Goal: Task Accomplishment & Management: Complete application form

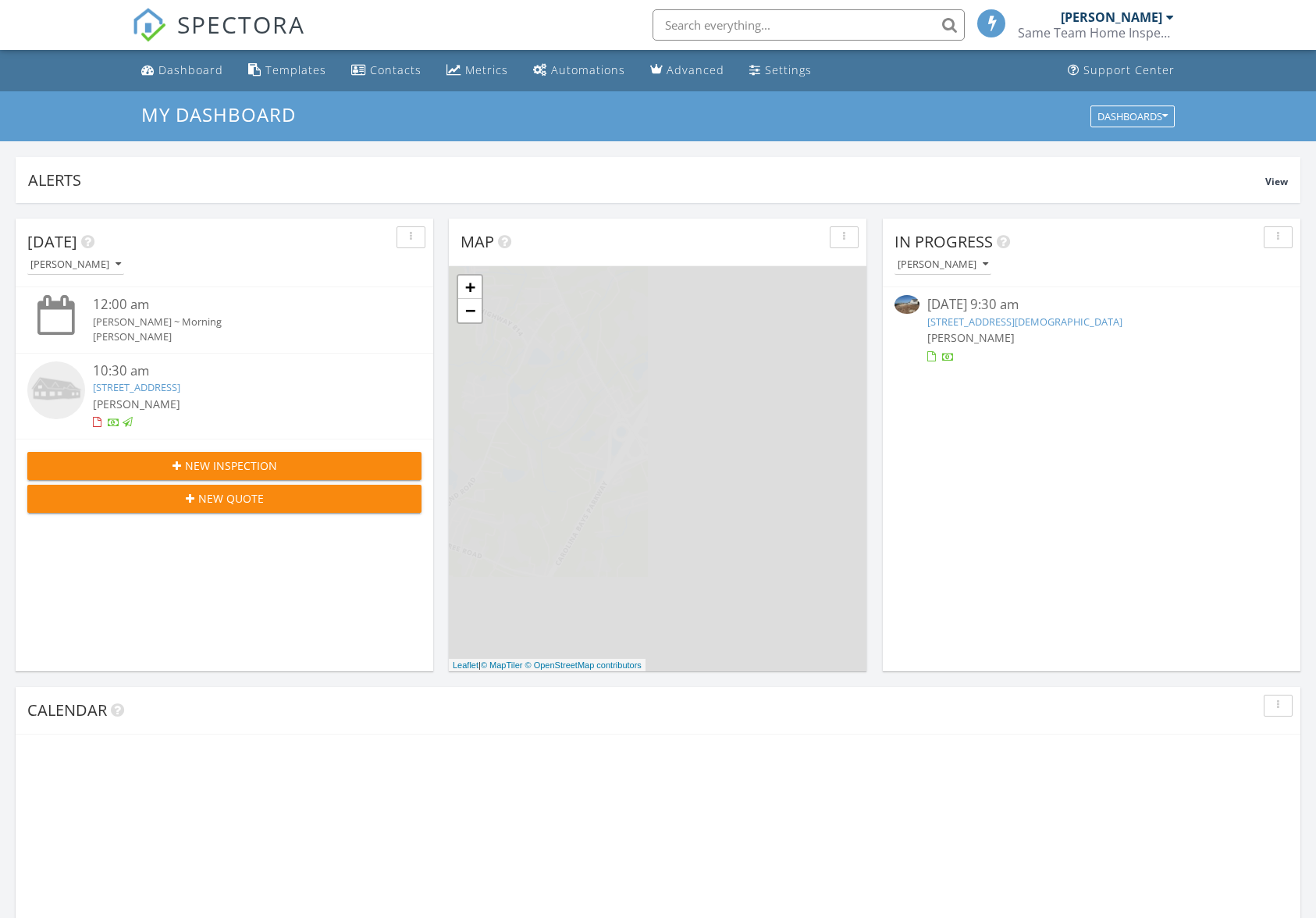
scroll to position [8, 8]
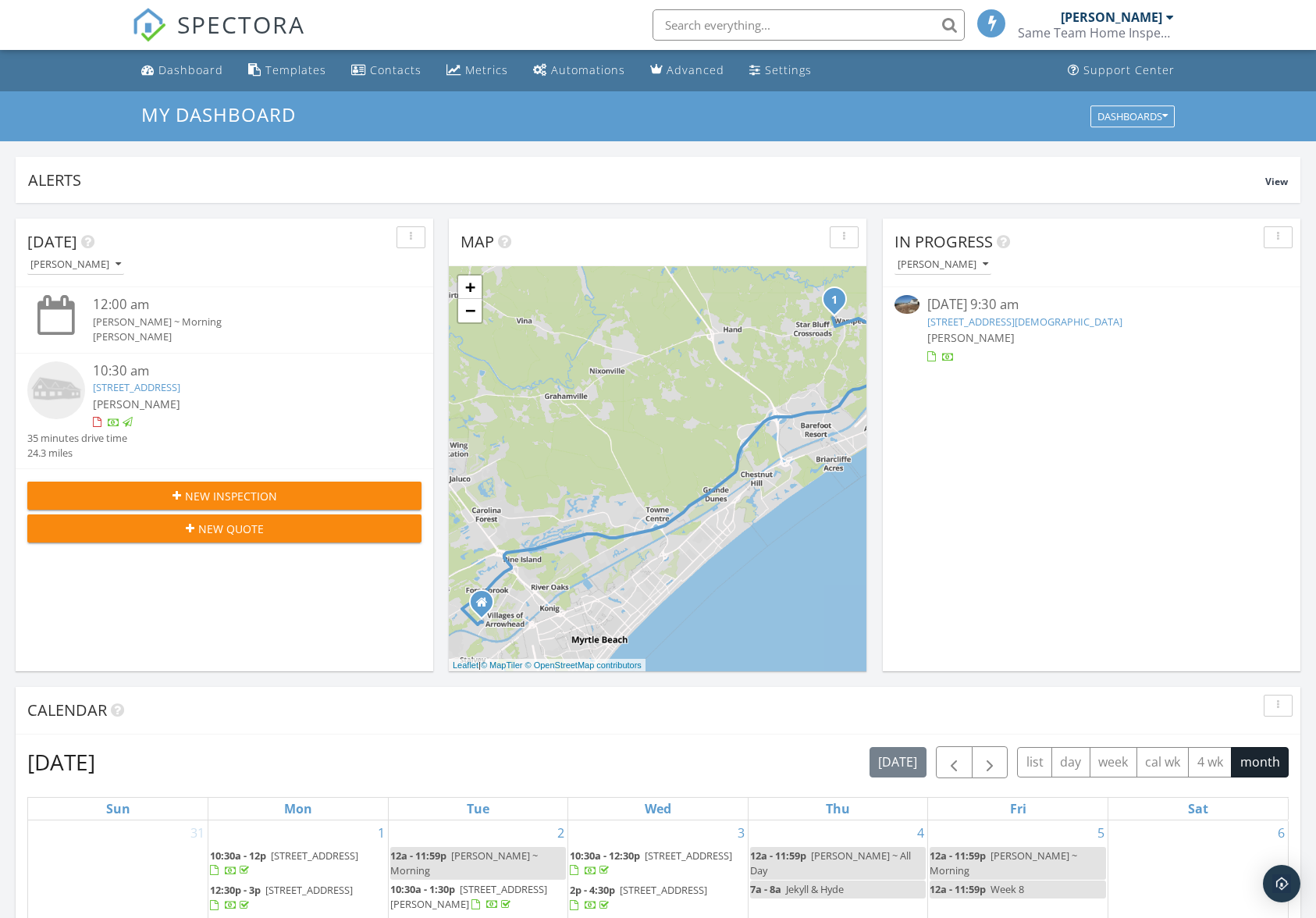
click at [154, 392] on link "2133 Carries Lane Rd, Longs, SC 29568" at bounding box center [136, 387] width 87 height 14
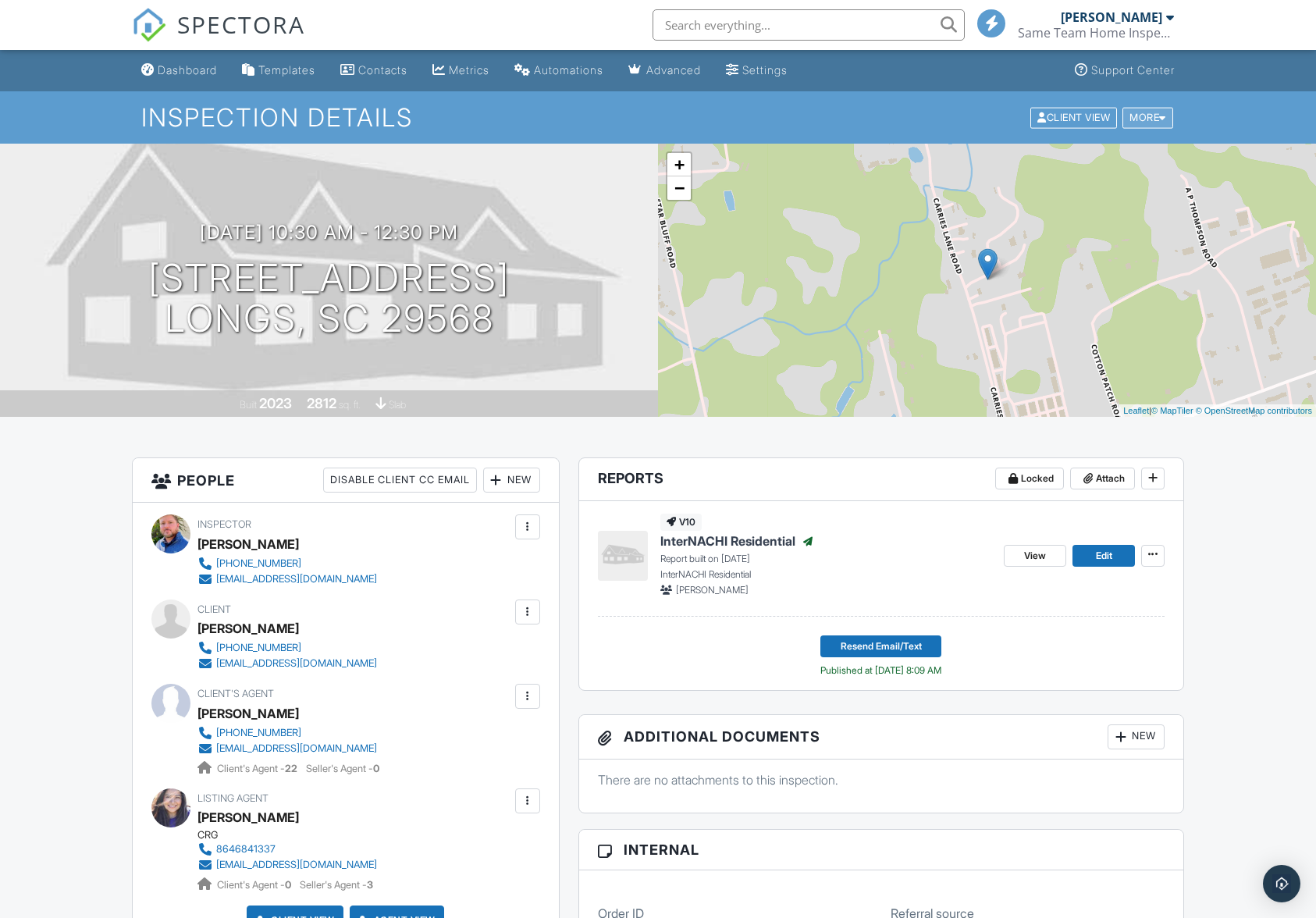
click at [1160, 122] on div at bounding box center [1163, 117] width 7 height 10
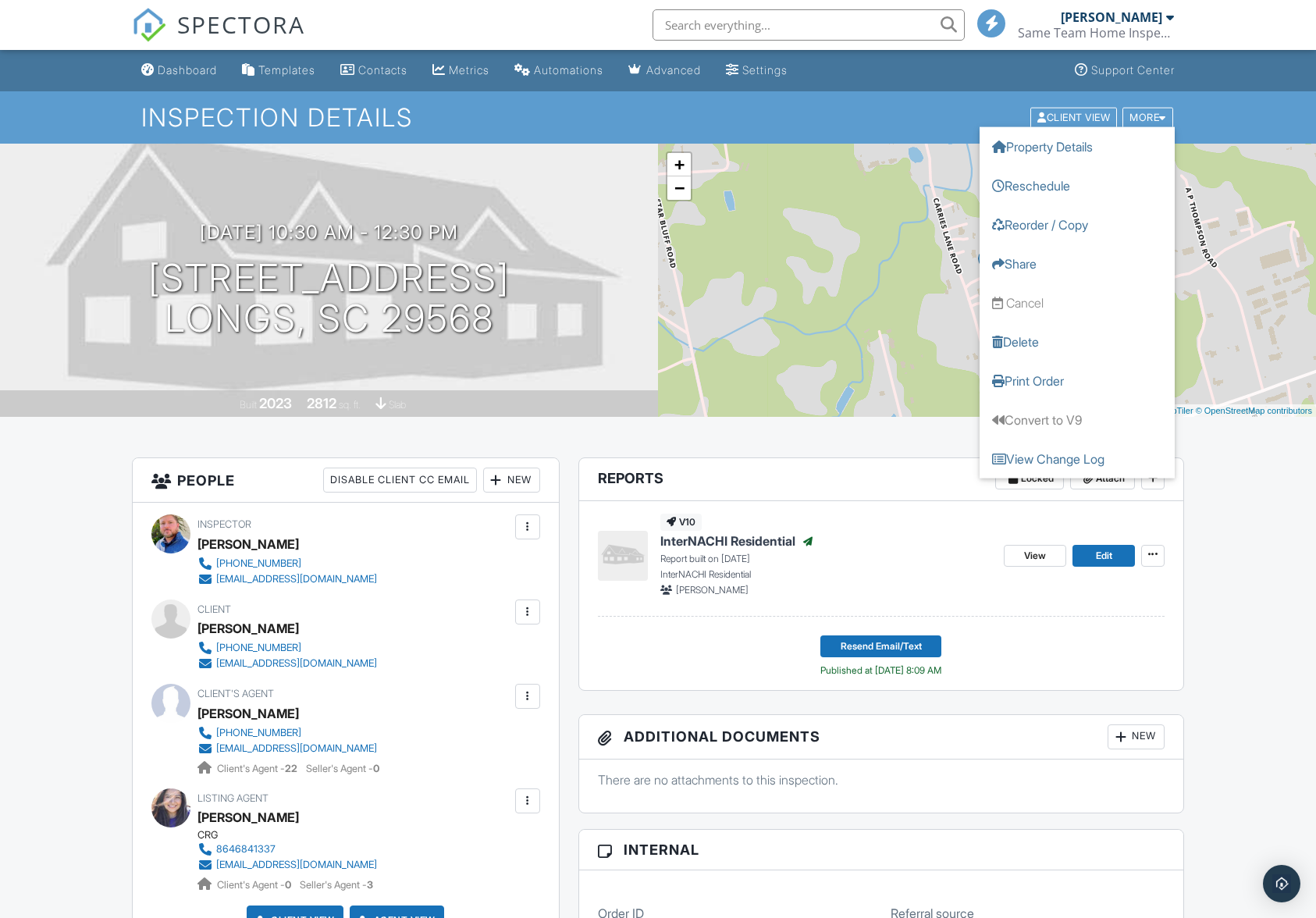
click at [1263, 84] on ul "Dashboard Templates Contacts Metrics Automations Advanced Settings Support Cent…" at bounding box center [658, 70] width 1316 height 41
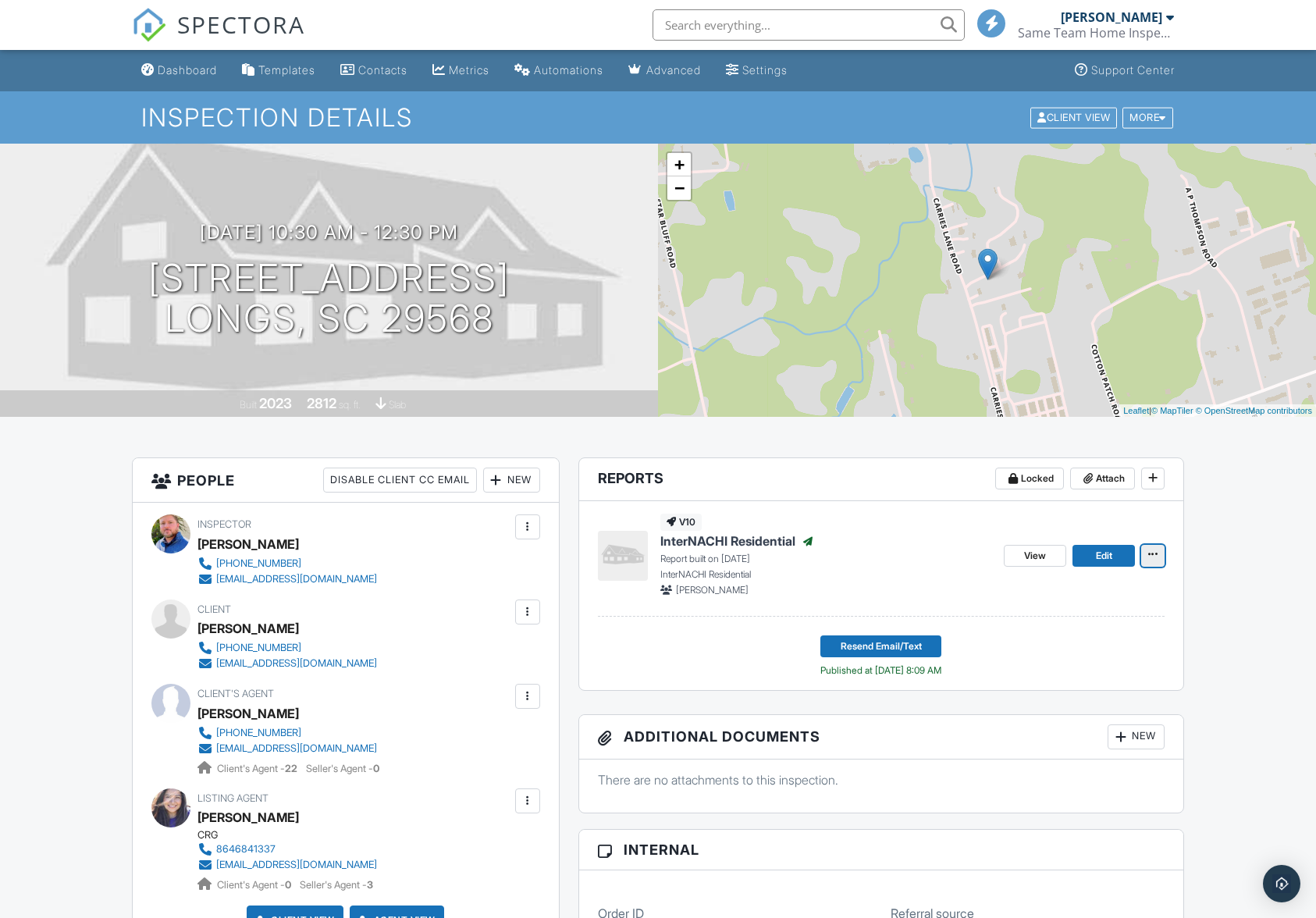
click at [1154, 556] on icon at bounding box center [1153, 554] width 10 height 11
click at [1072, 703] on input "Delete Report" at bounding box center [1075, 707] width 159 height 35
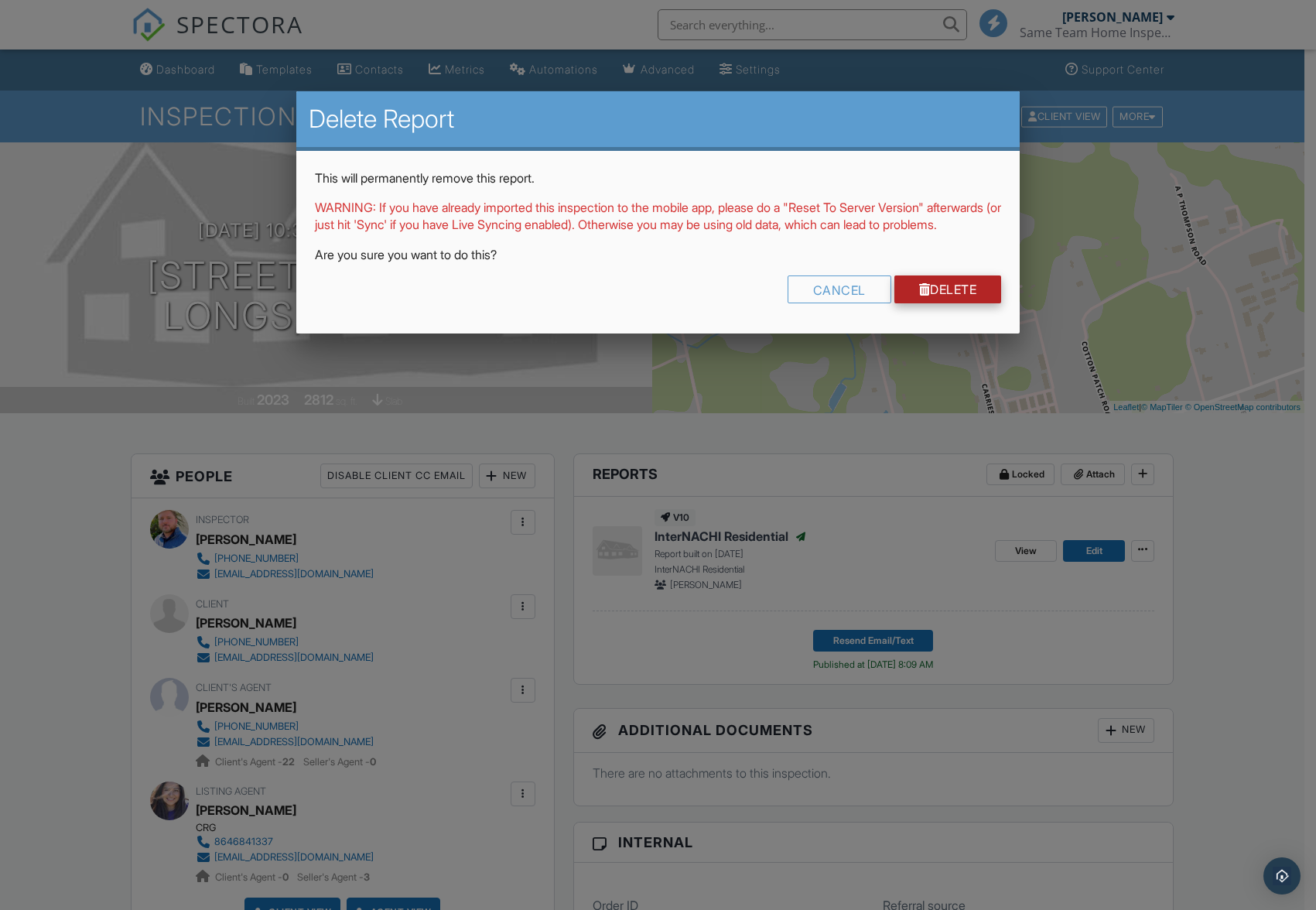
click at [941, 304] on link "Delete" at bounding box center [949, 290] width 108 height 28
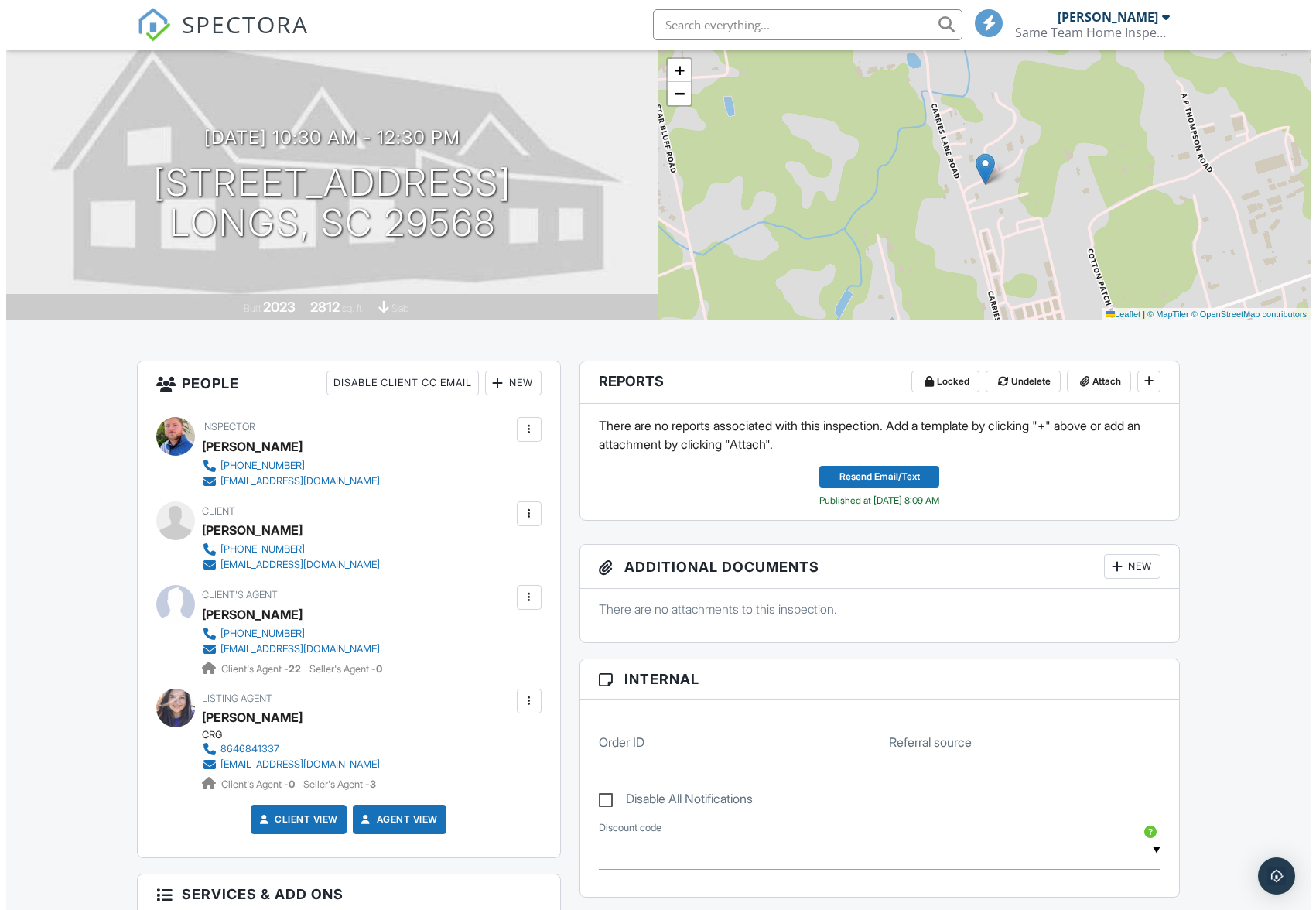
scroll to position [57, 0]
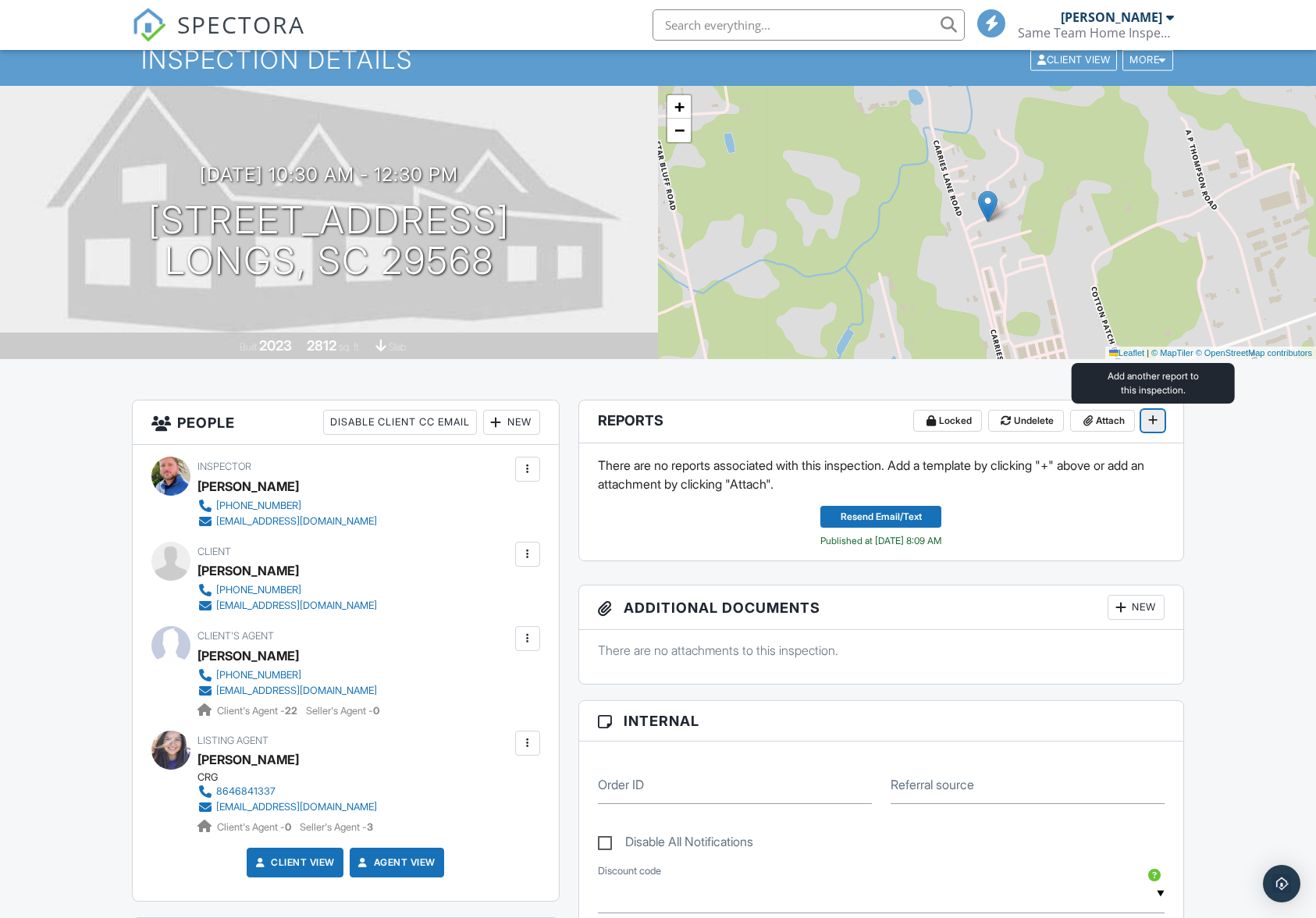
click at [1144, 422] on button at bounding box center [1153, 420] width 23 height 22
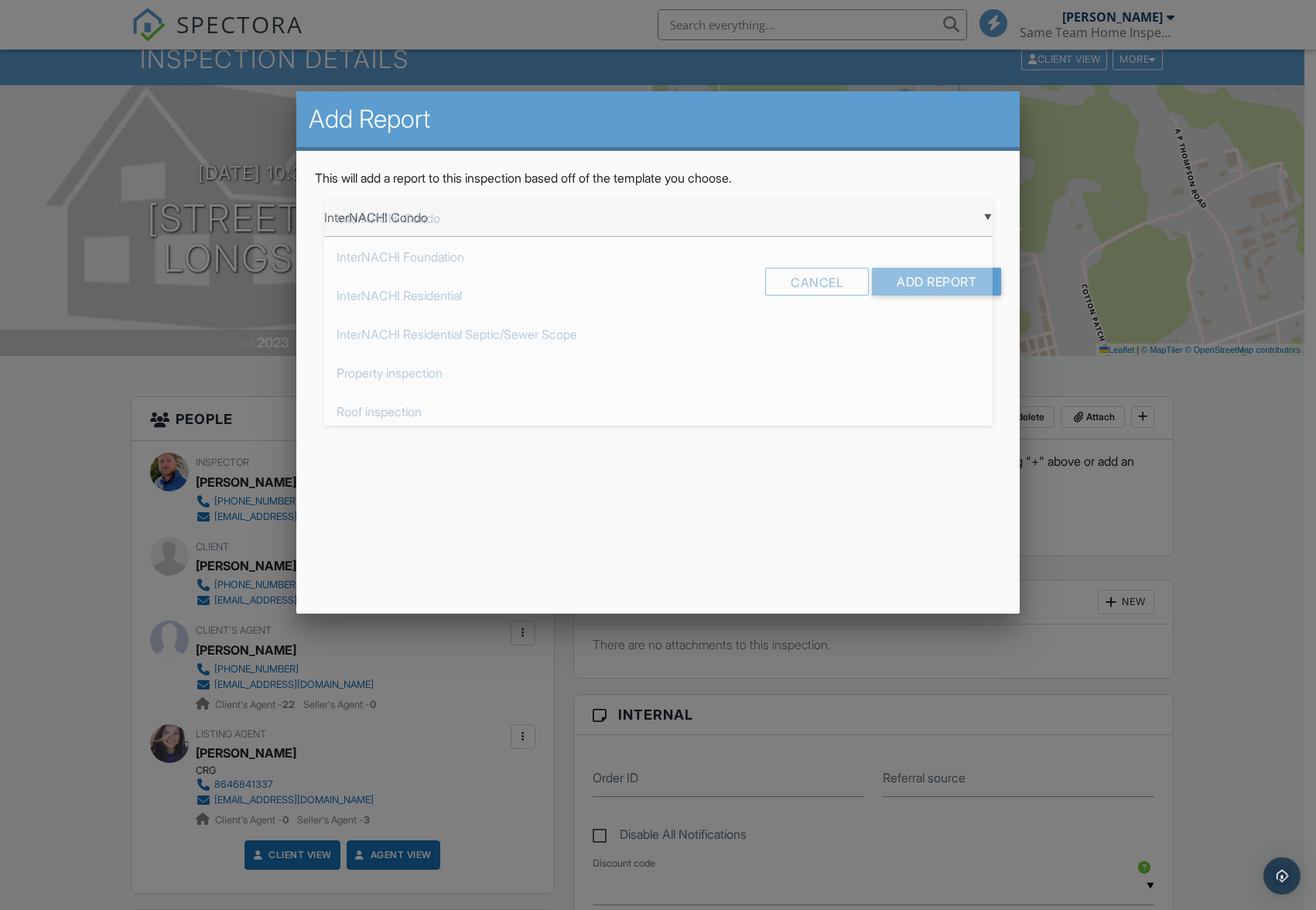
click at [986, 215] on div "▼ InterNACHI Condo InterNACHI Condo InterNACHI Foundation InterNACHI Residentia…" at bounding box center [658, 217] width 669 height 38
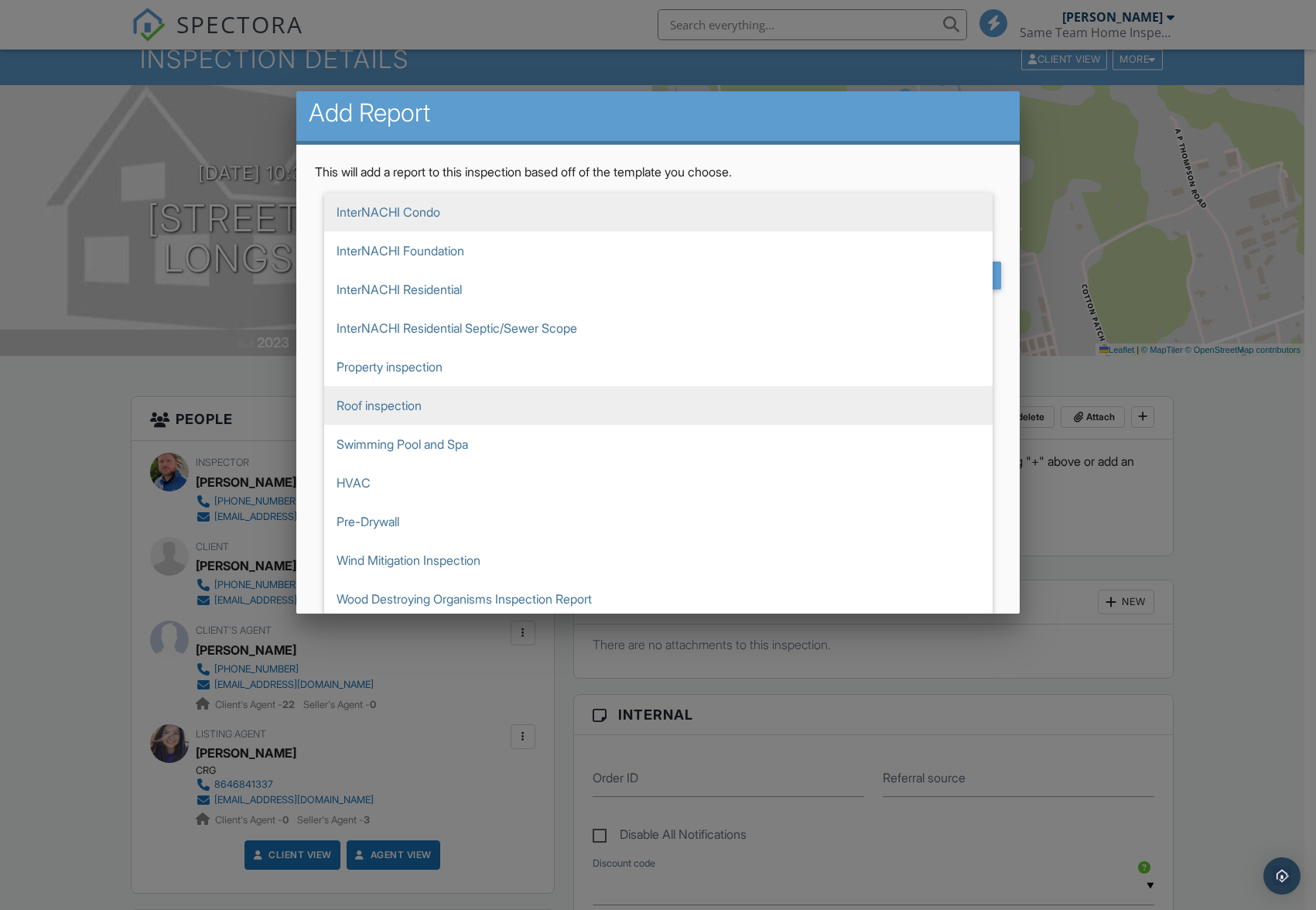
scroll to position [11, 0]
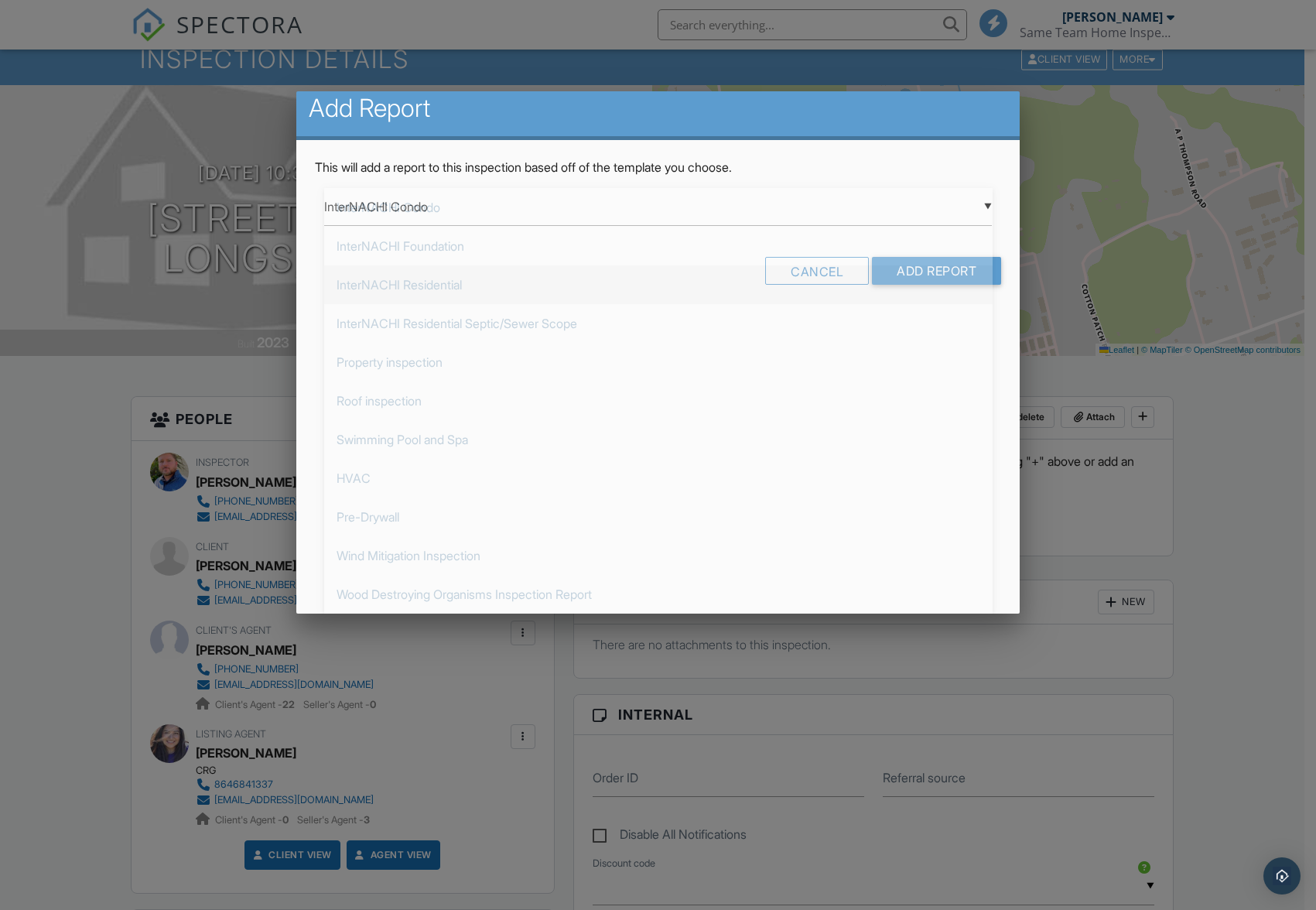
click at [636, 301] on span "InterNACHI Residential" at bounding box center [658, 285] width 669 height 39
type input "InterNACHI Residential"
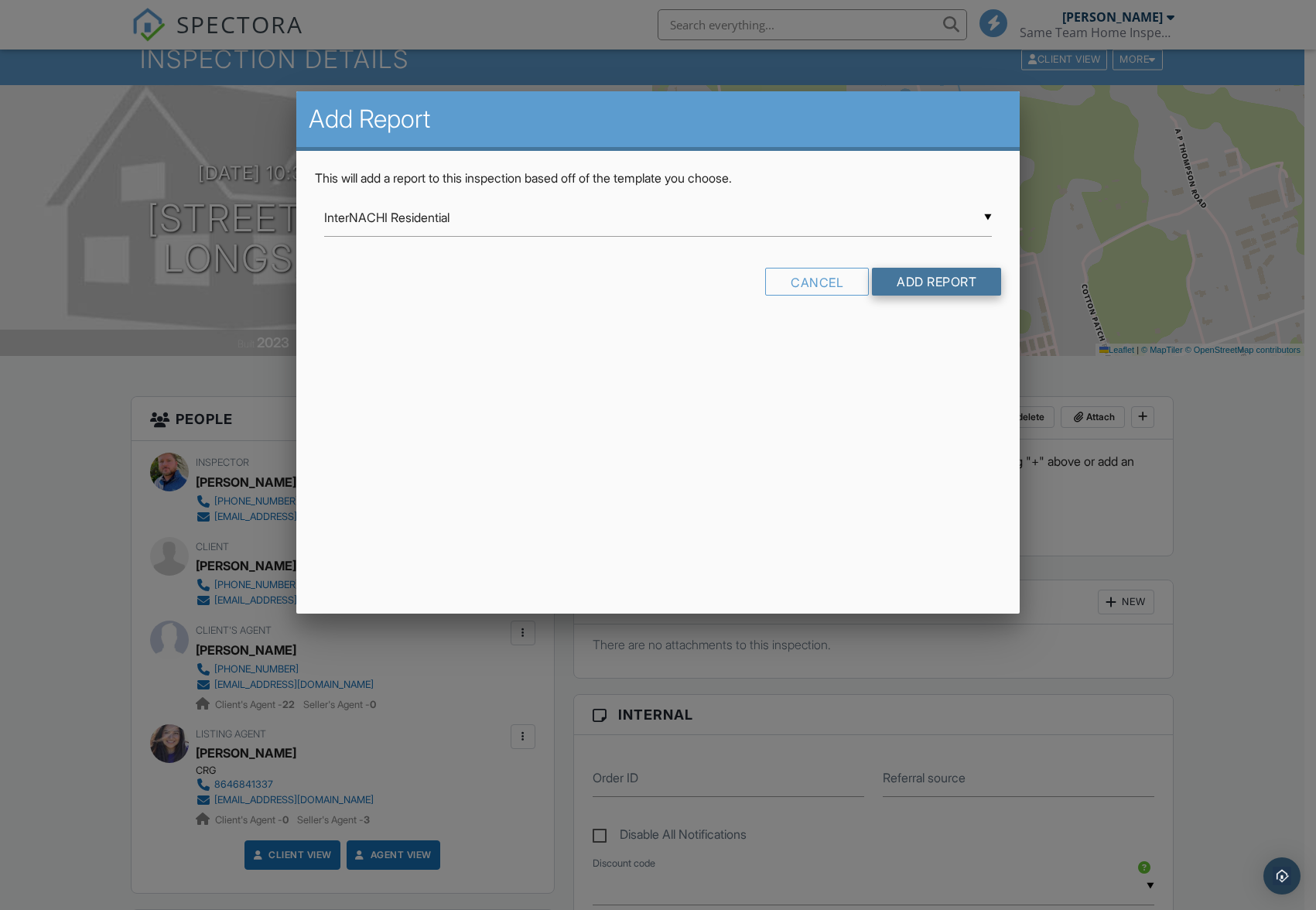
click at [942, 289] on input "Add Report" at bounding box center [936, 282] width 129 height 28
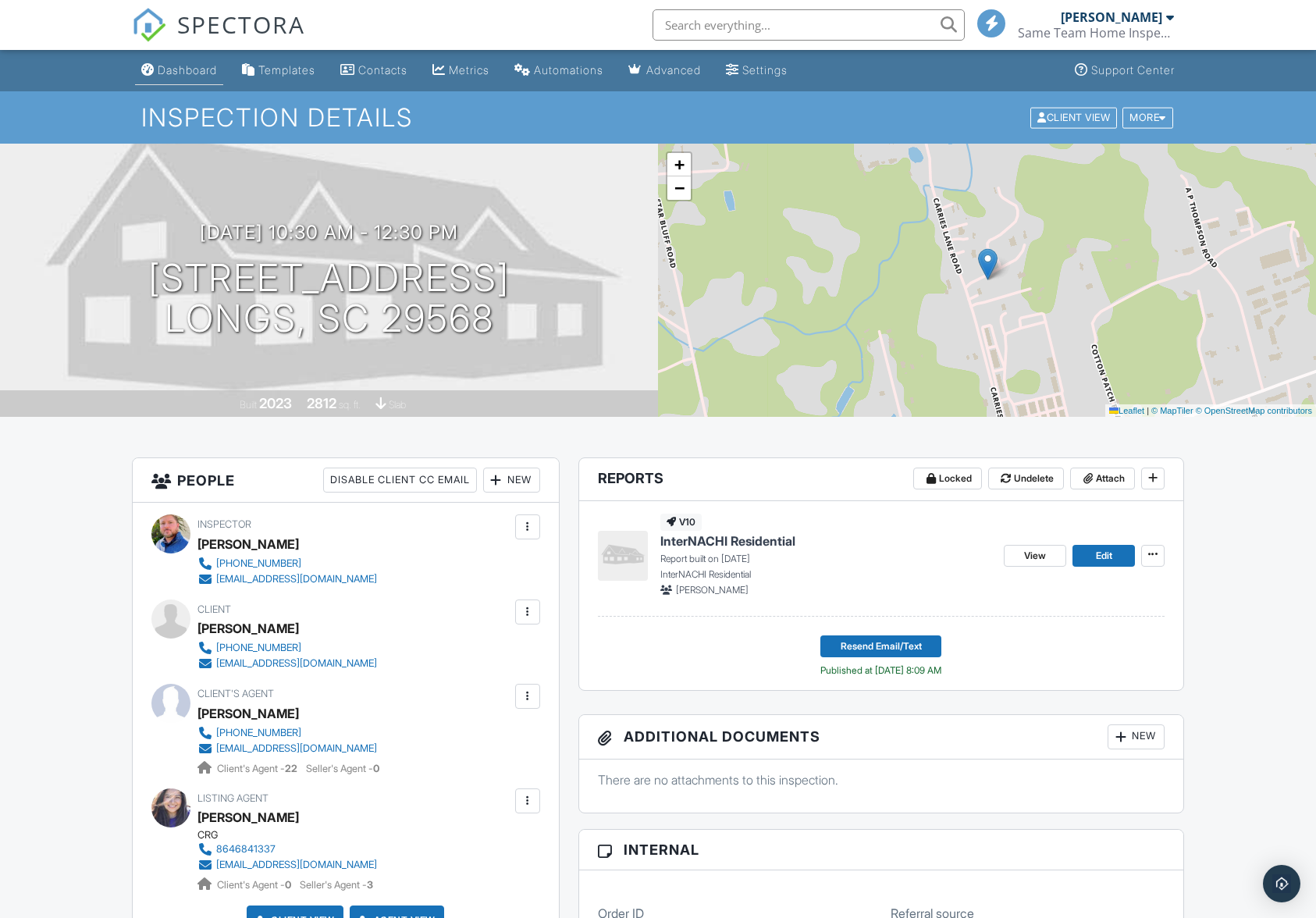
click at [187, 69] on div "Dashboard" at bounding box center [187, 69] width 60 height 13
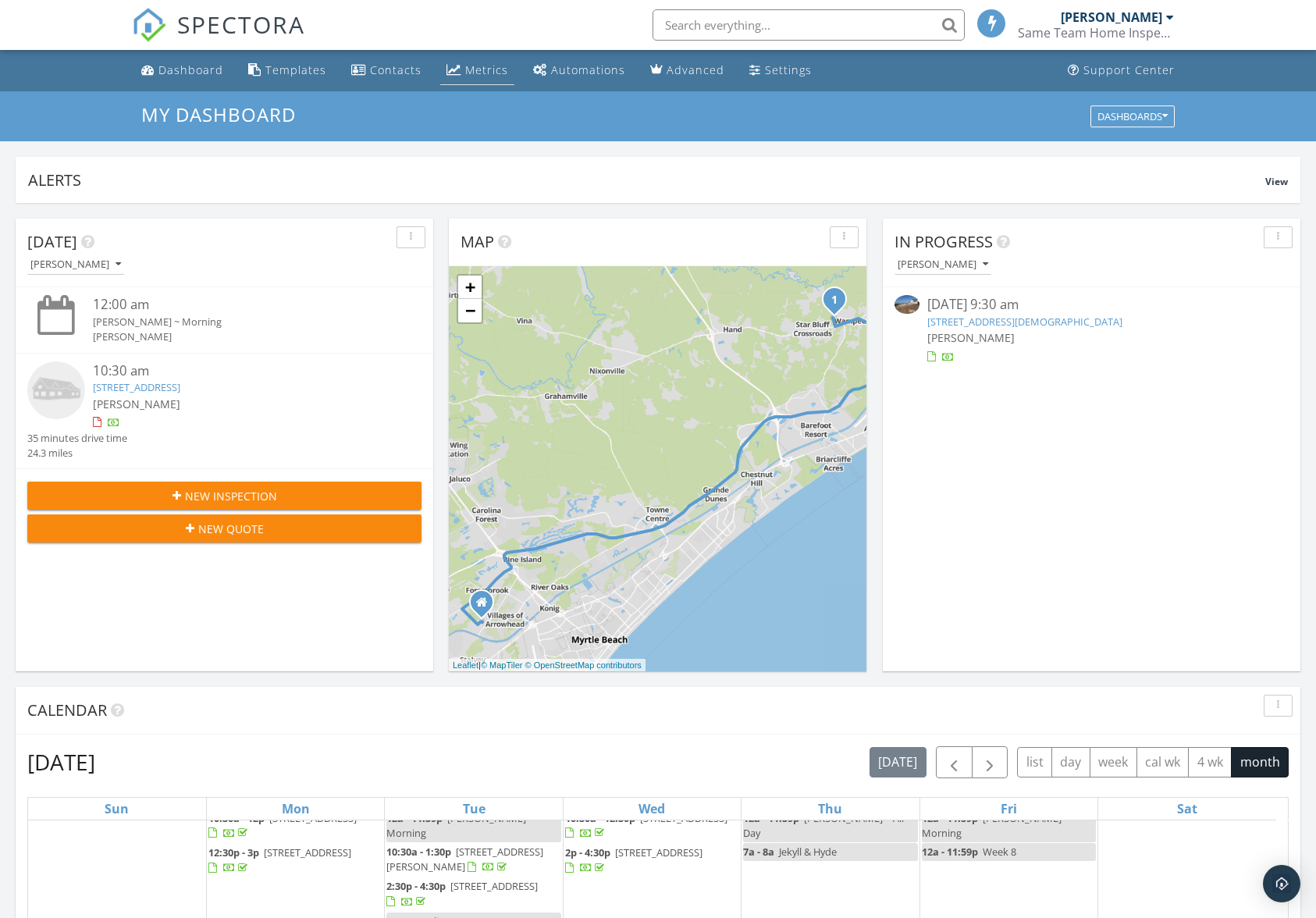
click at [457, 73] on link "Metrics" at bounding box center [477, 70] width 74 height 28
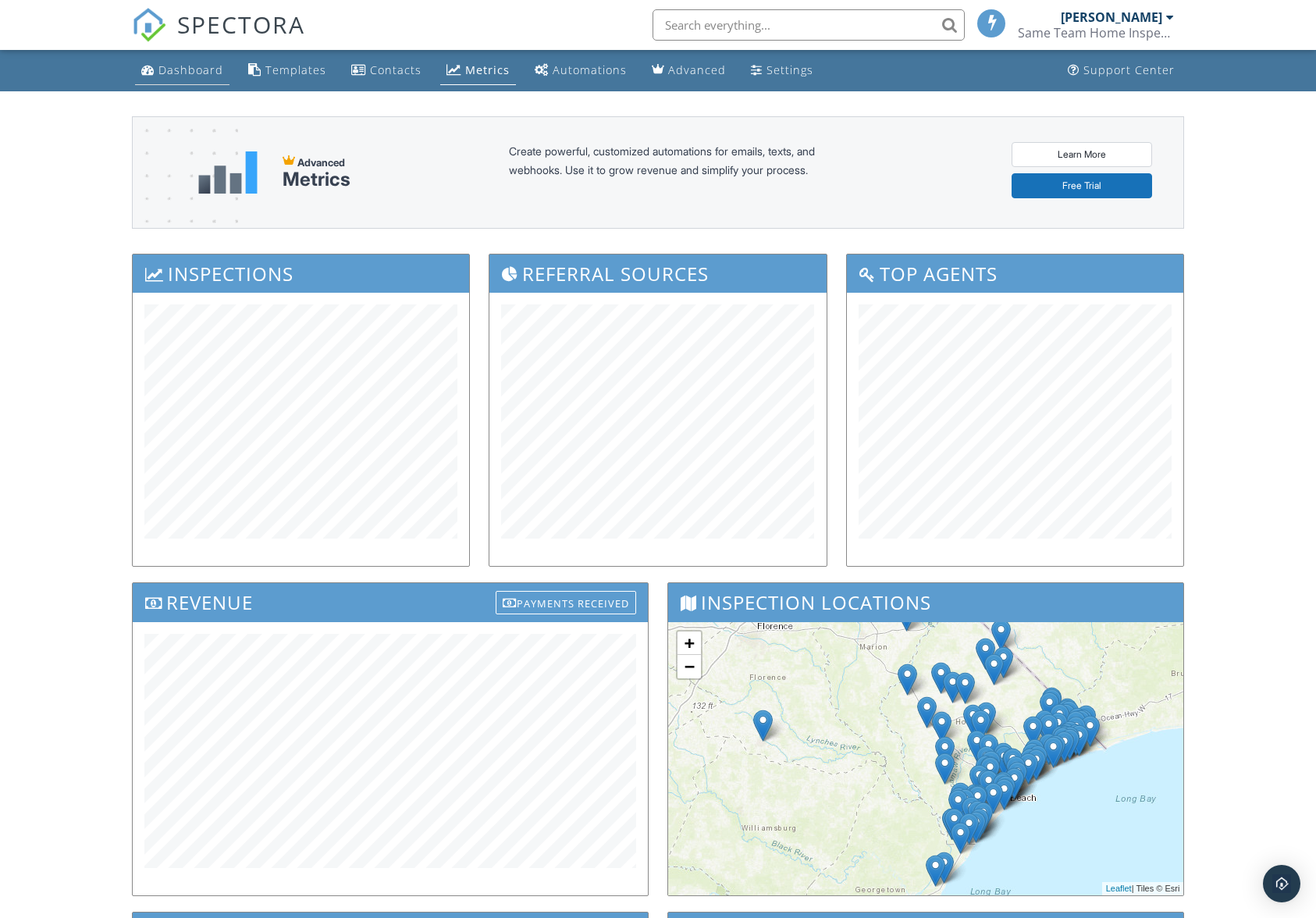
click at [177, 65] on div "Dashboard" at bounding box center [191, 69] width 65 height 15
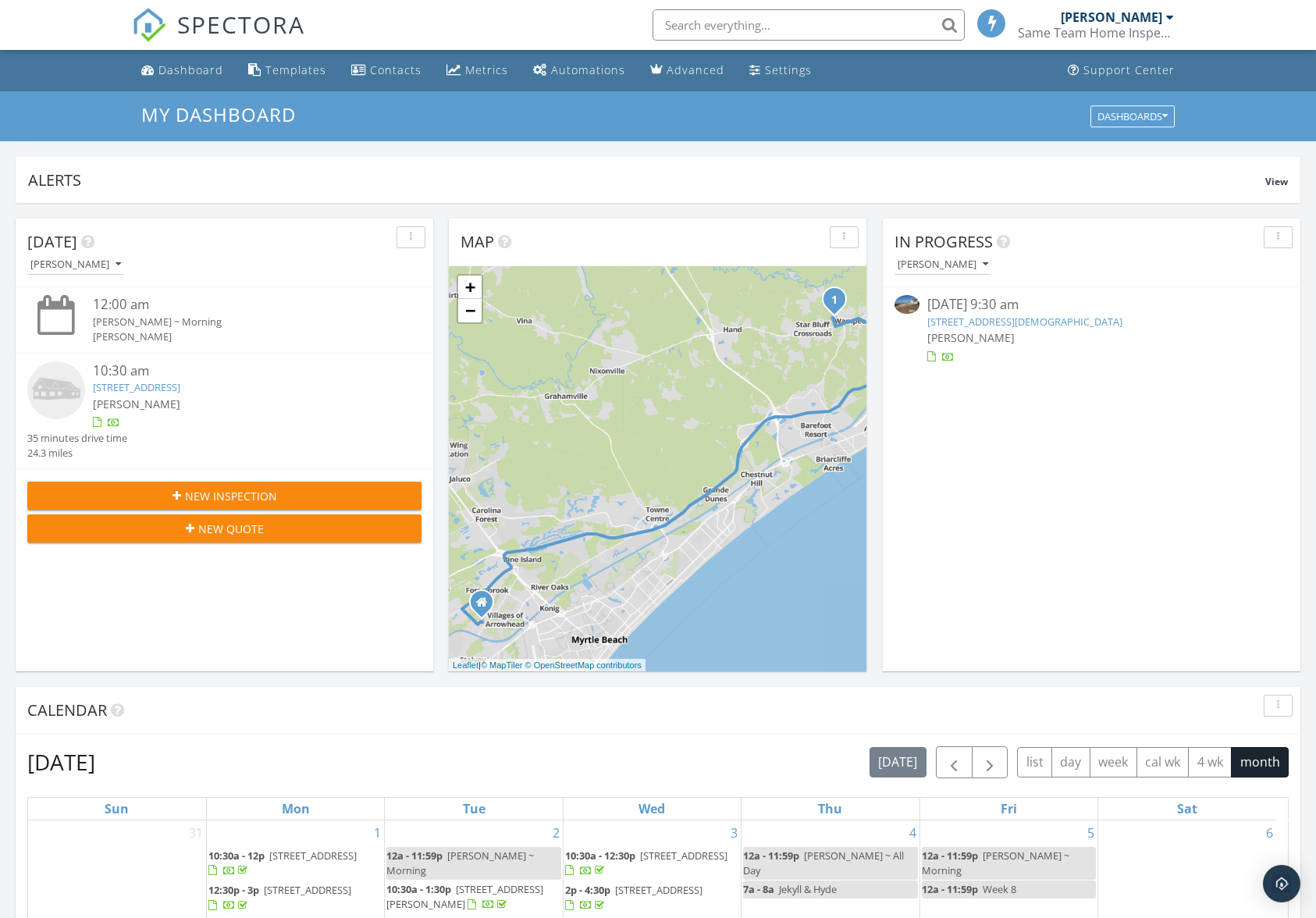
click at [240, 495] on span "New Inspection" at bounding box center [231, 496] width 92 height 16
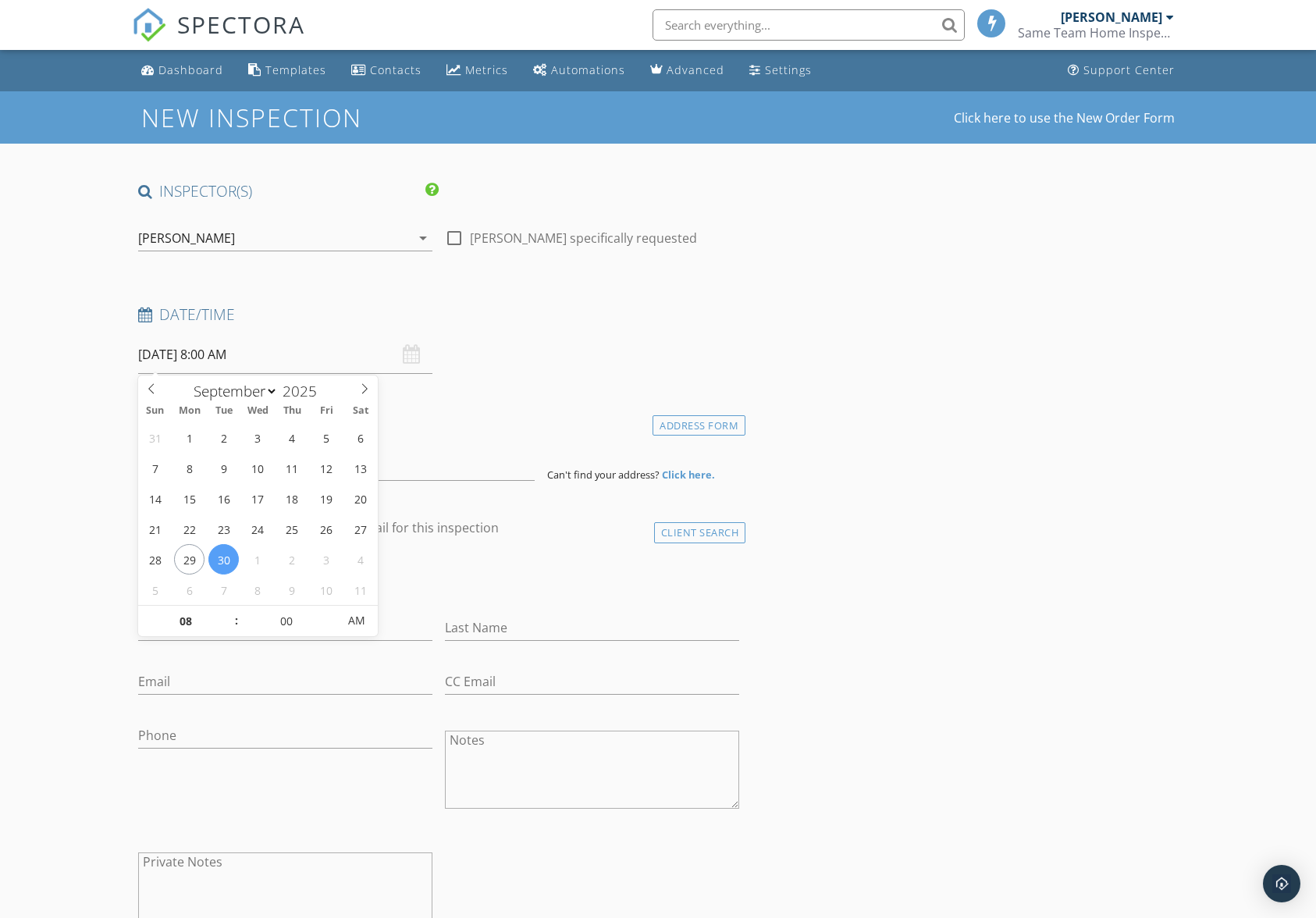
click at [294, 364] on input "09/30/2025 8:00 AM" at bounding box center [285, 354] width 295 height 38
select select "9"
type input "10/02/2025 8:00 AM"
type input "09"
type input "10/02/2025 9:00 AM"
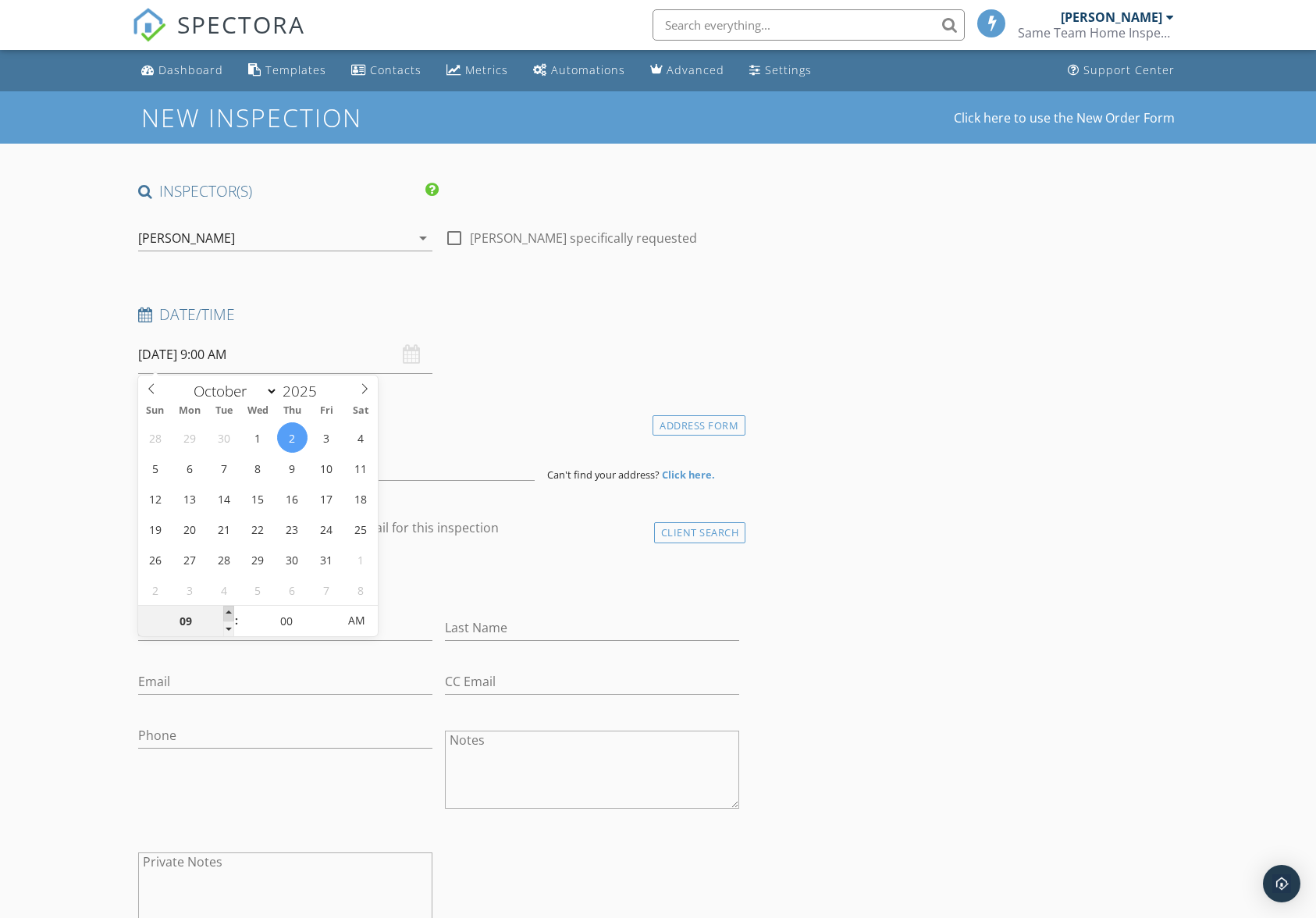
click at [226, 612] on span at bounding box center [229, 613] width 11 height 16
type input "10"
type input "10/02/2025 10:00 AM"
click at [226, 612] on span at bounding box center [229, 613] width 11 height 16
type input "05"
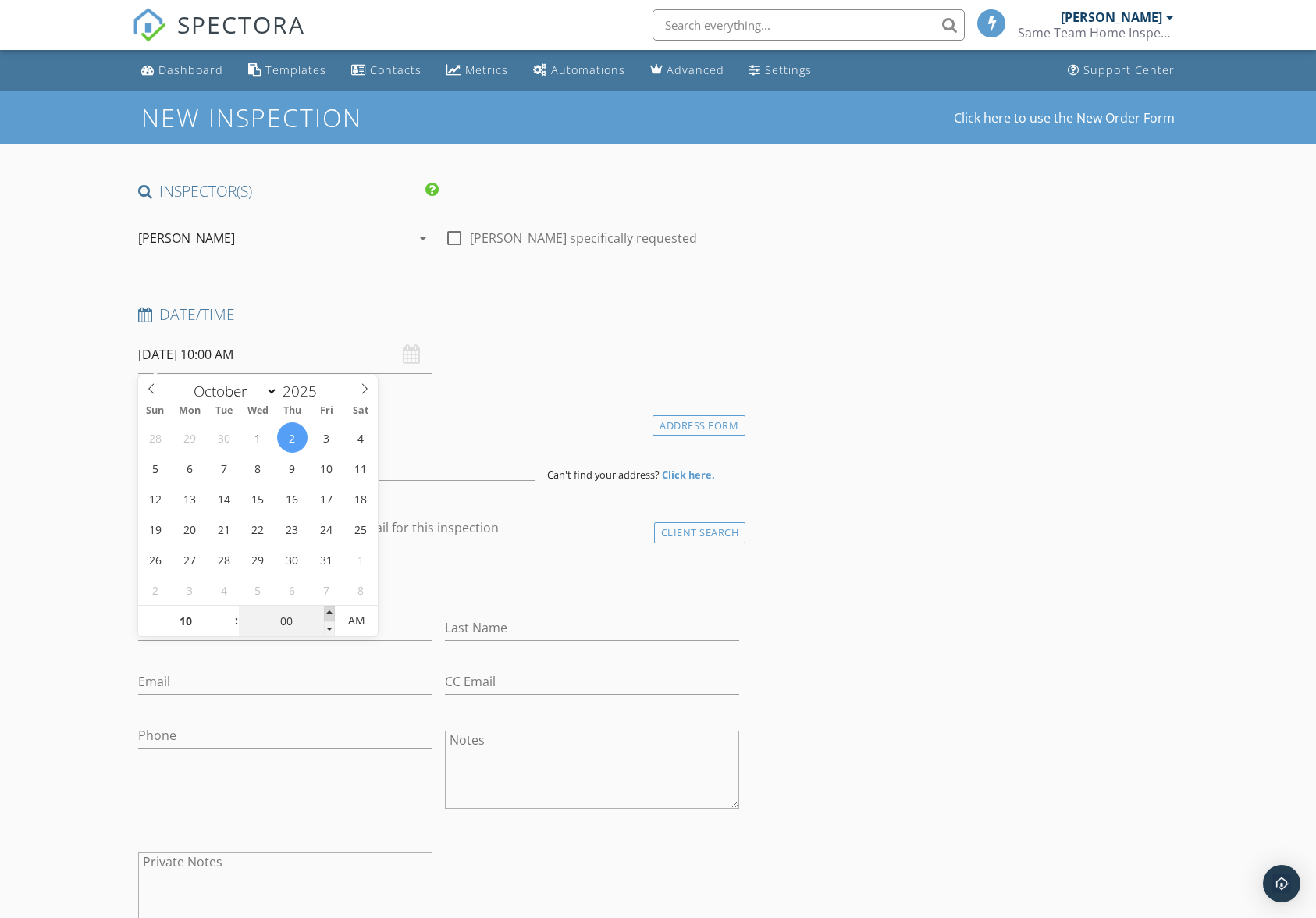
type input "10/02/2025 10:05 AM"
click at [329, 612] on span at bounding box center [329, 613] width 11 height 16
type input "10"
type input "10/02/2025 10:10 AM"
click at [329, 612] on span at bounding box center [329, 613] width 11 height 16
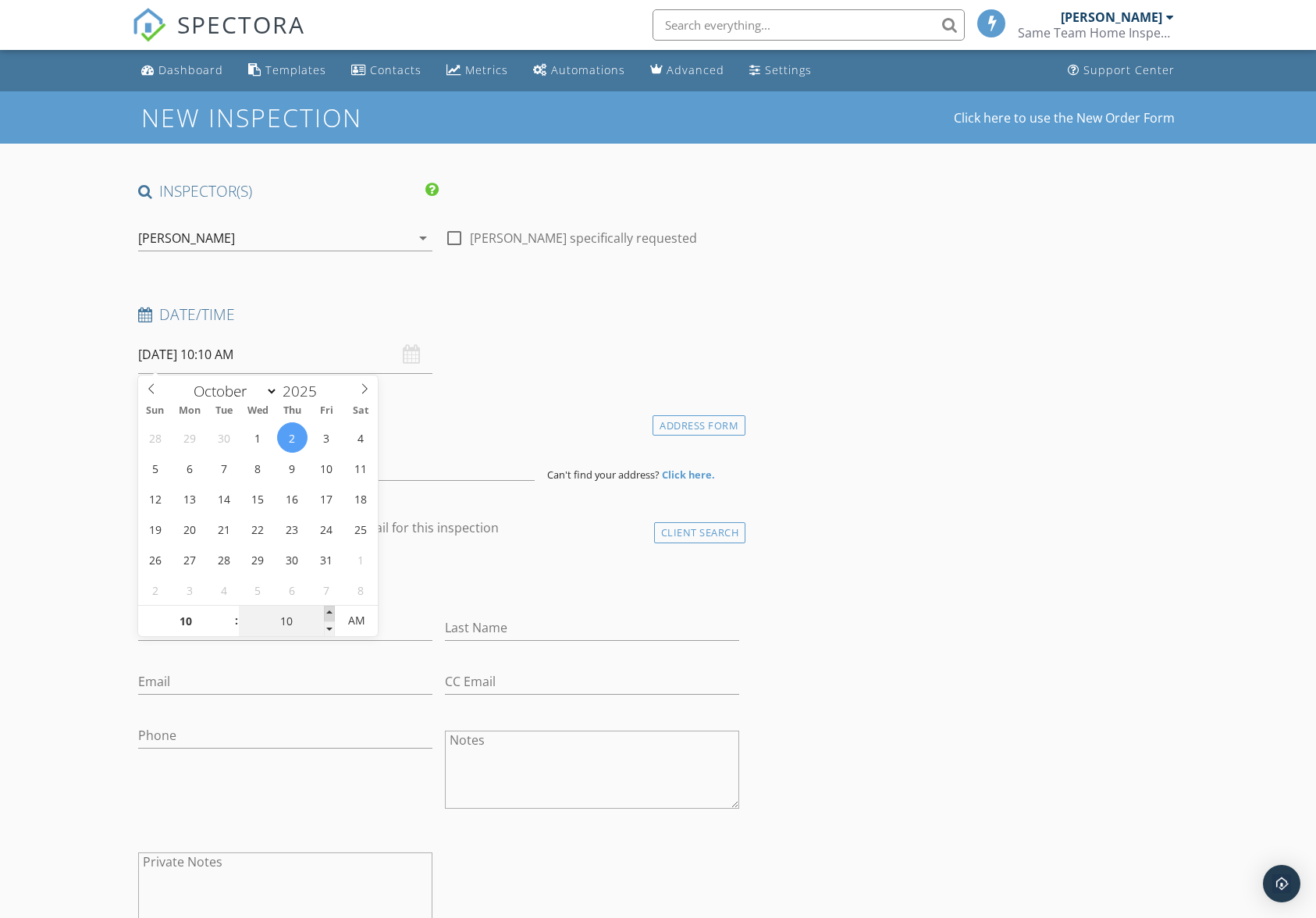
type input "15"
type input "10/02/2025 10:15 AM"
click at [328, 611] on span at bounding box center [329, 613] width 11 height 16
type input "20"
type input "10/02/2025 10:20 AM"
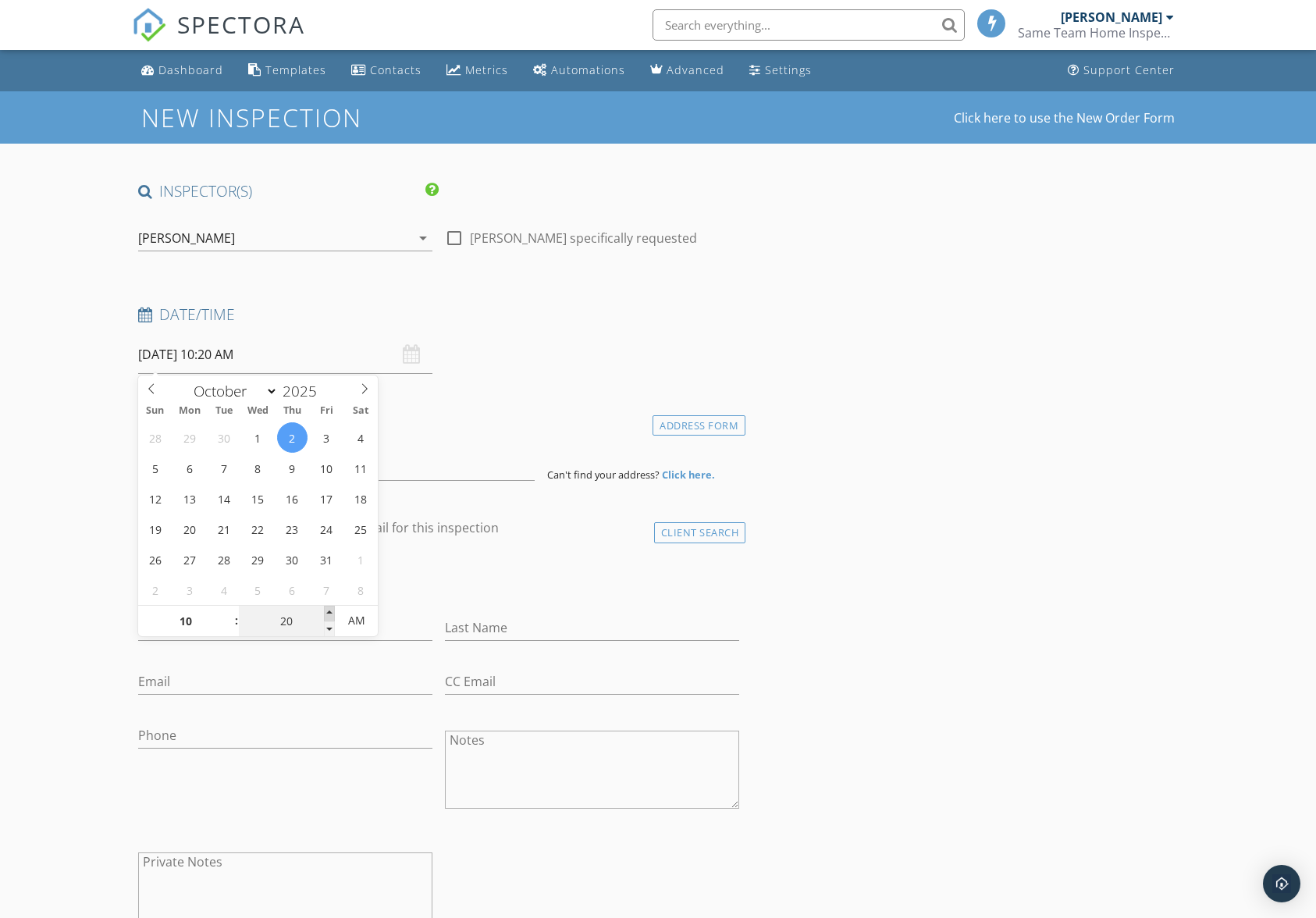
click at [326, 611] on span at bounding box center [329, 613] width 11 height 16
type input "25"
type input "10/02/2025 10:25 AM"
click at [324, 610] on span at bounding box center [329, 613] width 11 height 16
click at [322, 608] on input "25" at bounding box center [287, 621] width 96 height 31
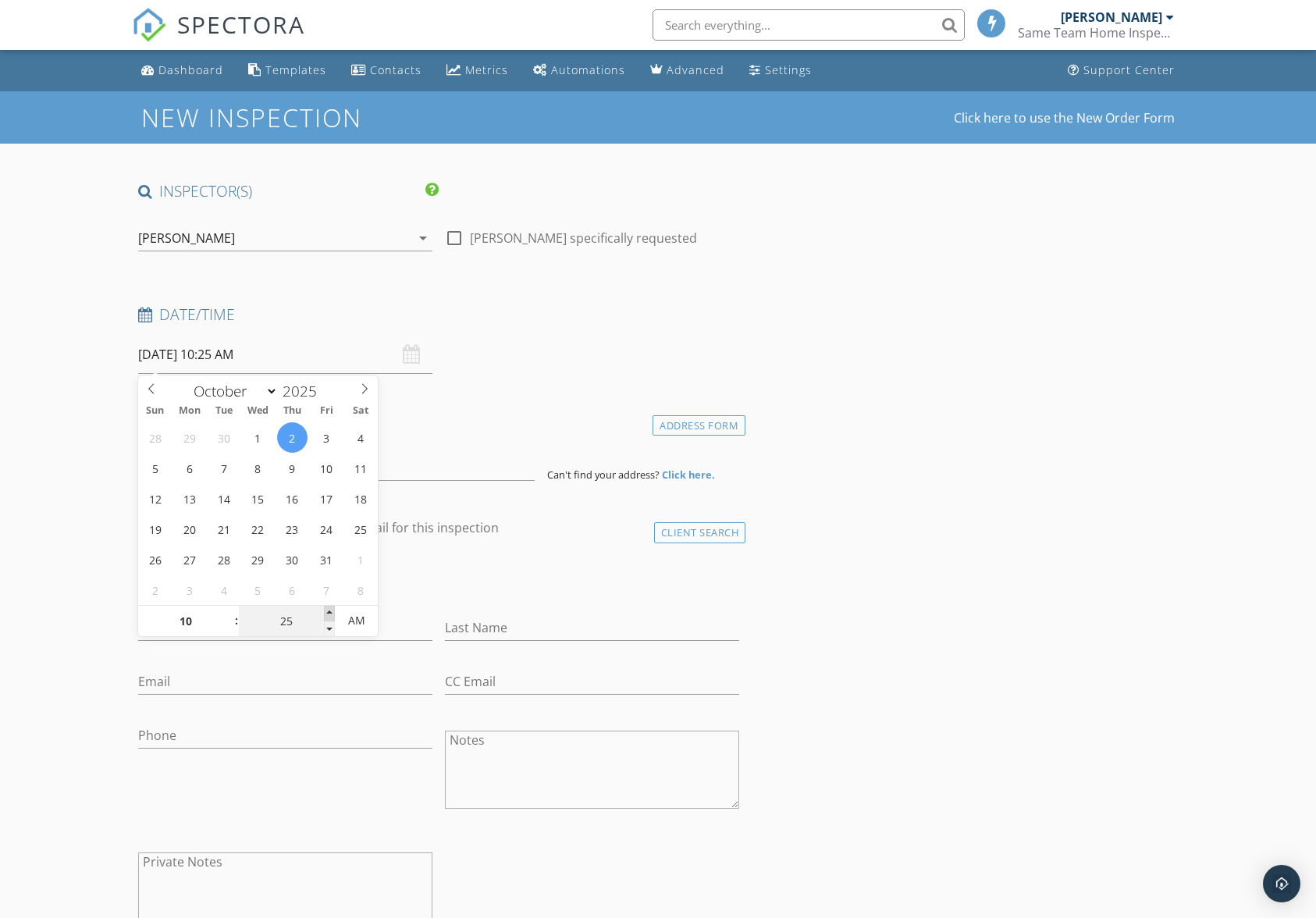
type input "30"
type input "10/02/2025 10:30 AM"
click at [327, 611] on span at bounding box center [329, 613] width 11 height 16
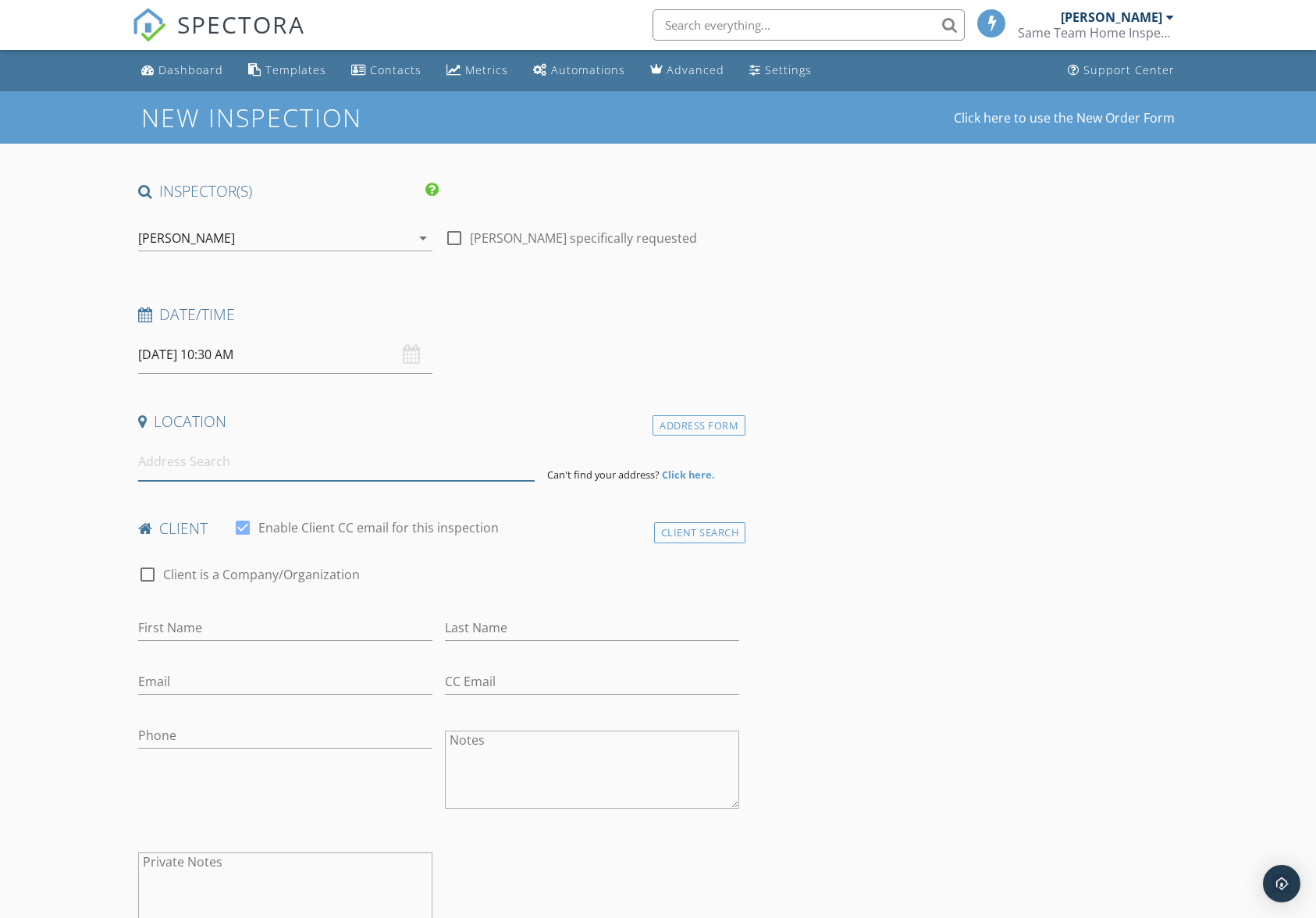
click at [264, 452] on input at bounding box center [337, 461] width 397 height 38
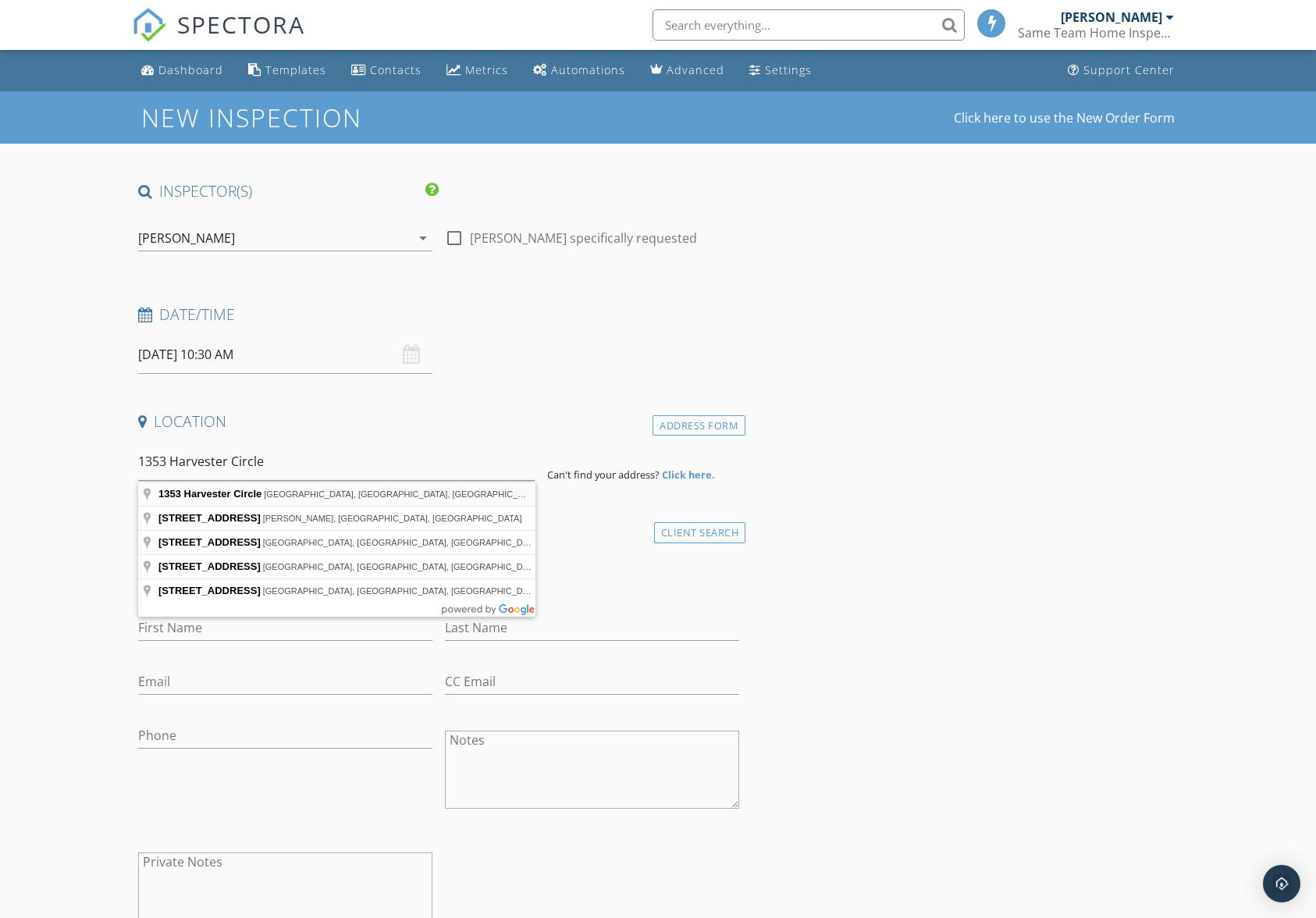
type input "1353 Harvester Circle, Myrtle Beach, SC, USA"
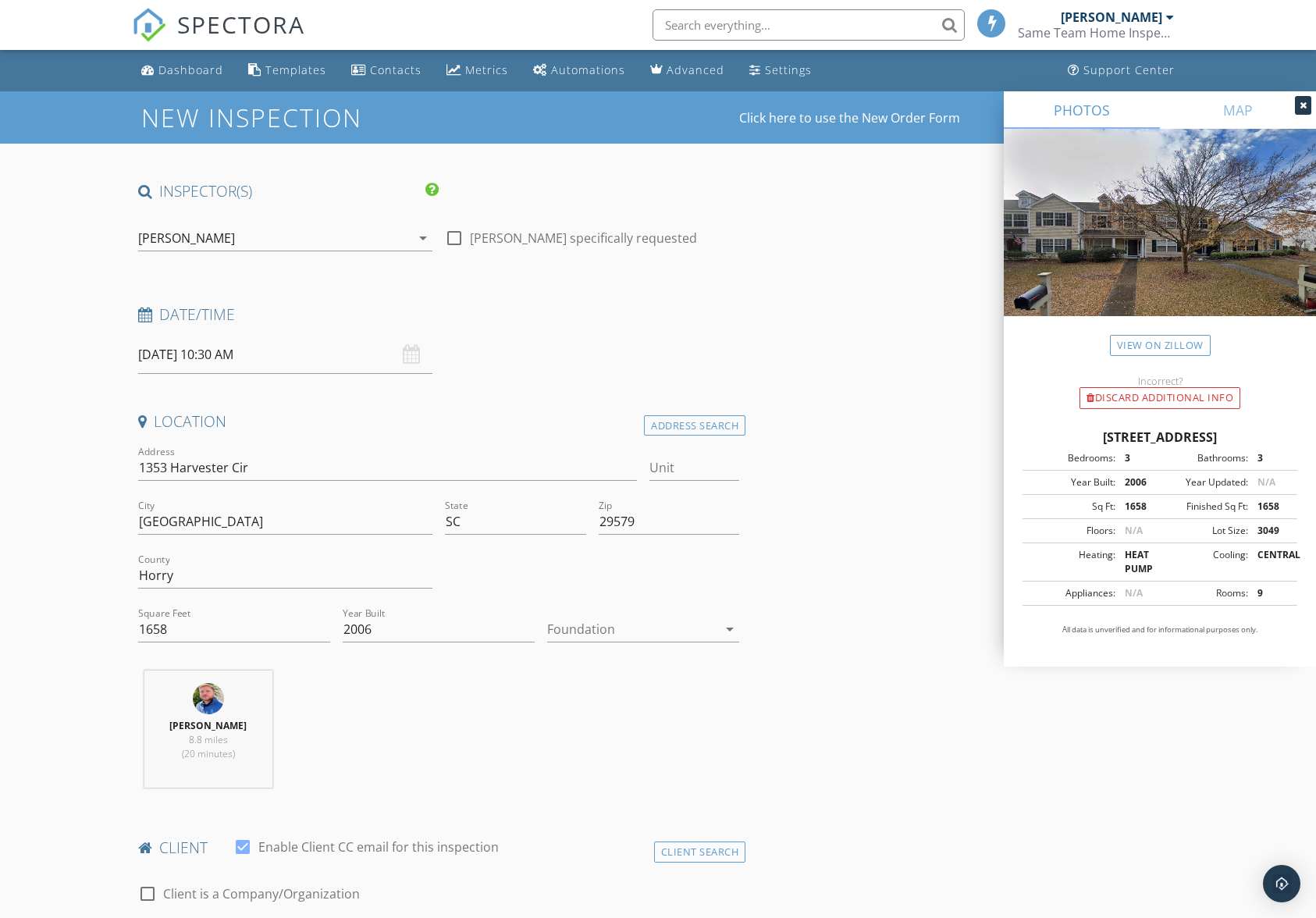
click at [732, 627] on icon "arrow_drop_down" at bounding box center [729, 629] width 19 height 19
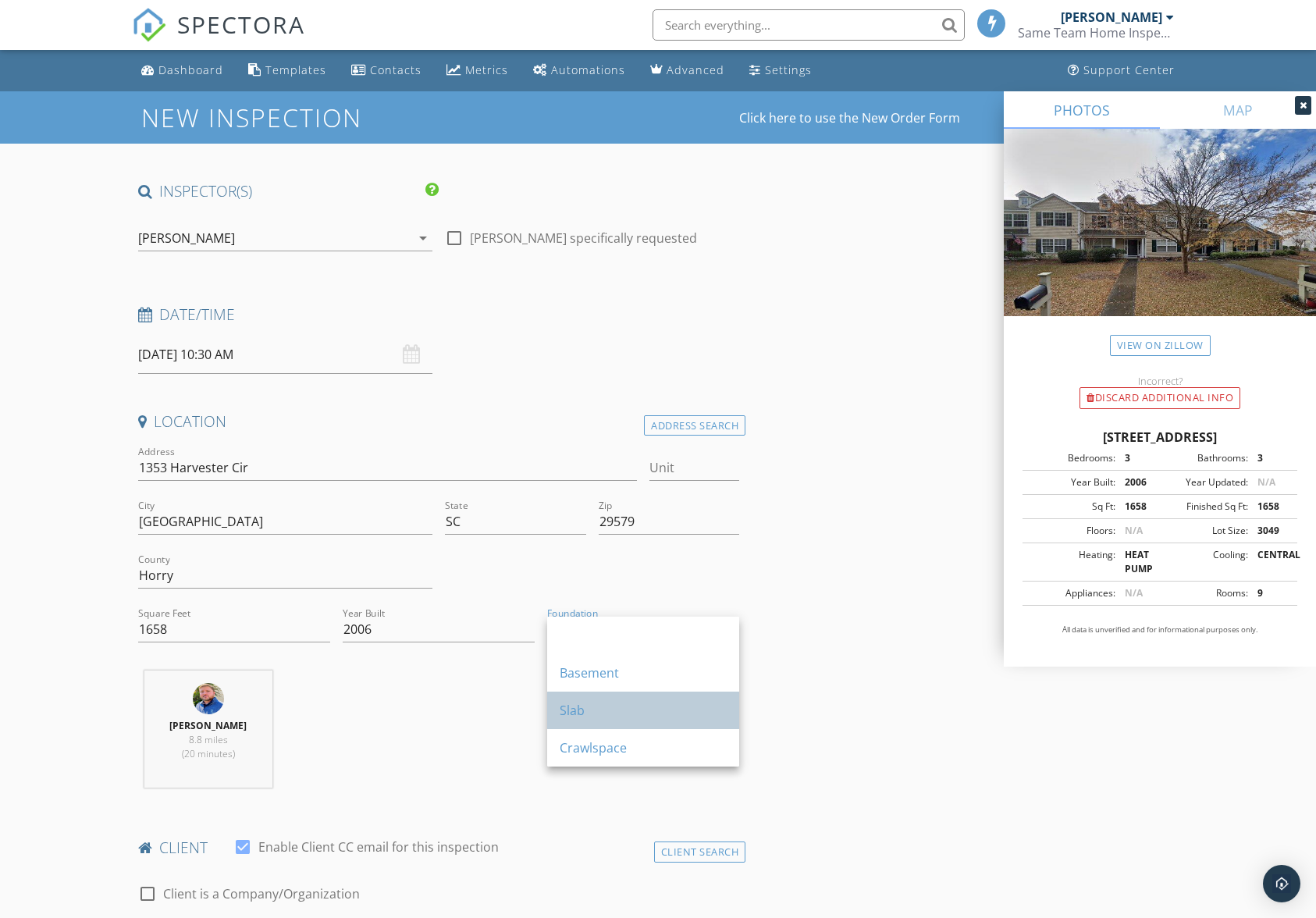
click at [716, 710] on div "Slab" at bounding box center [644, 710] width 167 height 19
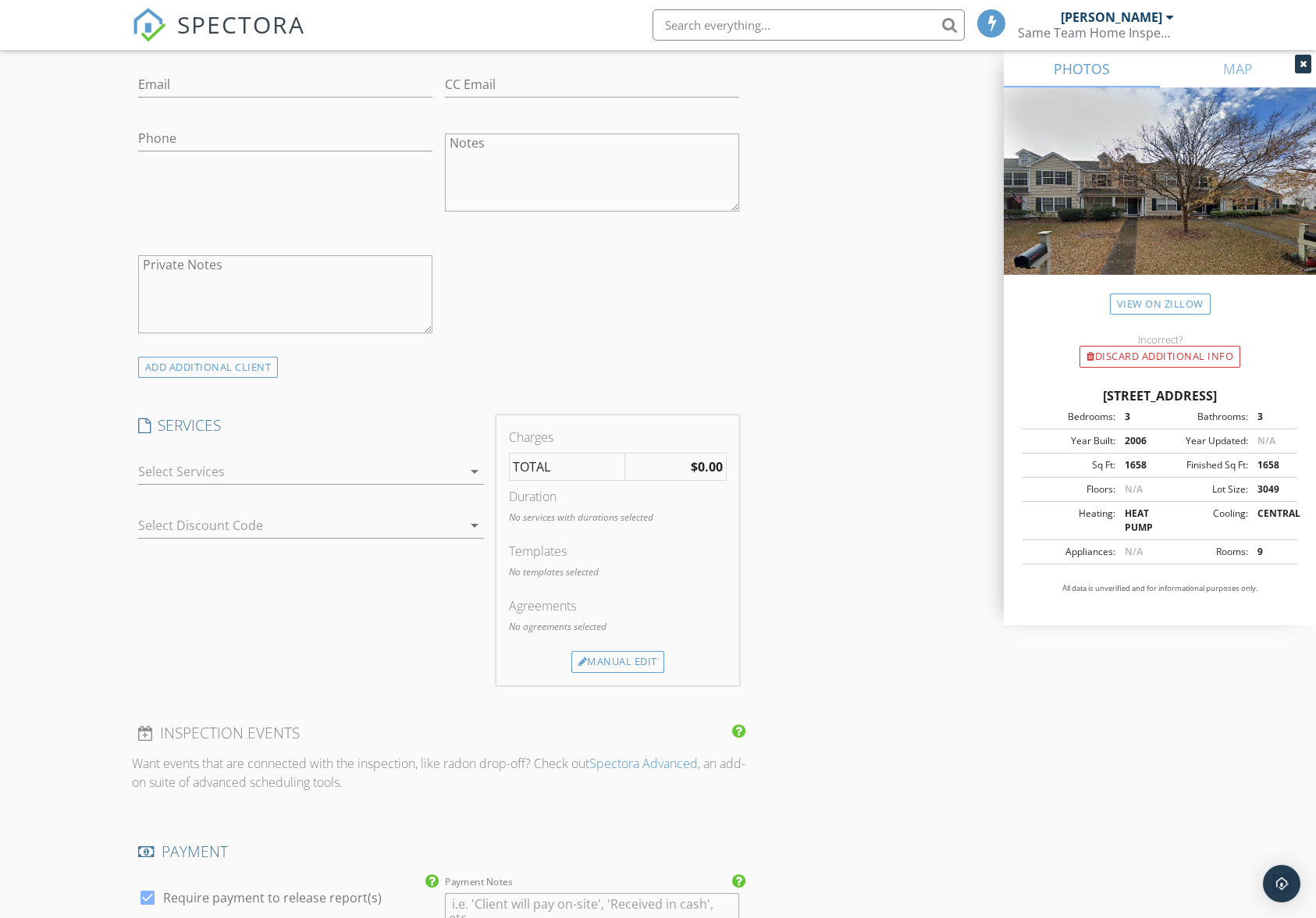
scroll to position [937, 0]
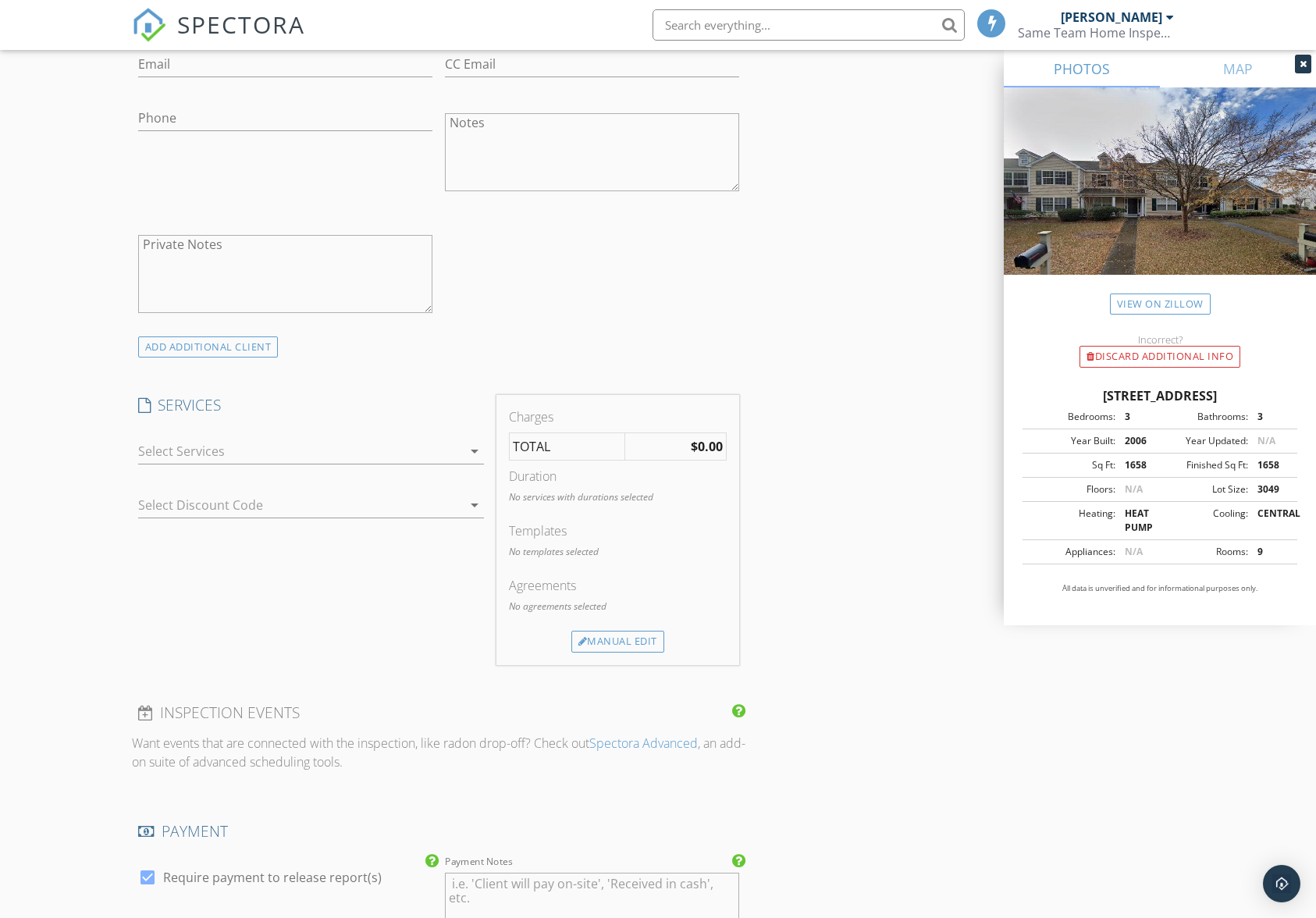
click at [475, 459] on icon "arrow_drop_down" at bounding box center [475, 451] width 19 height 19
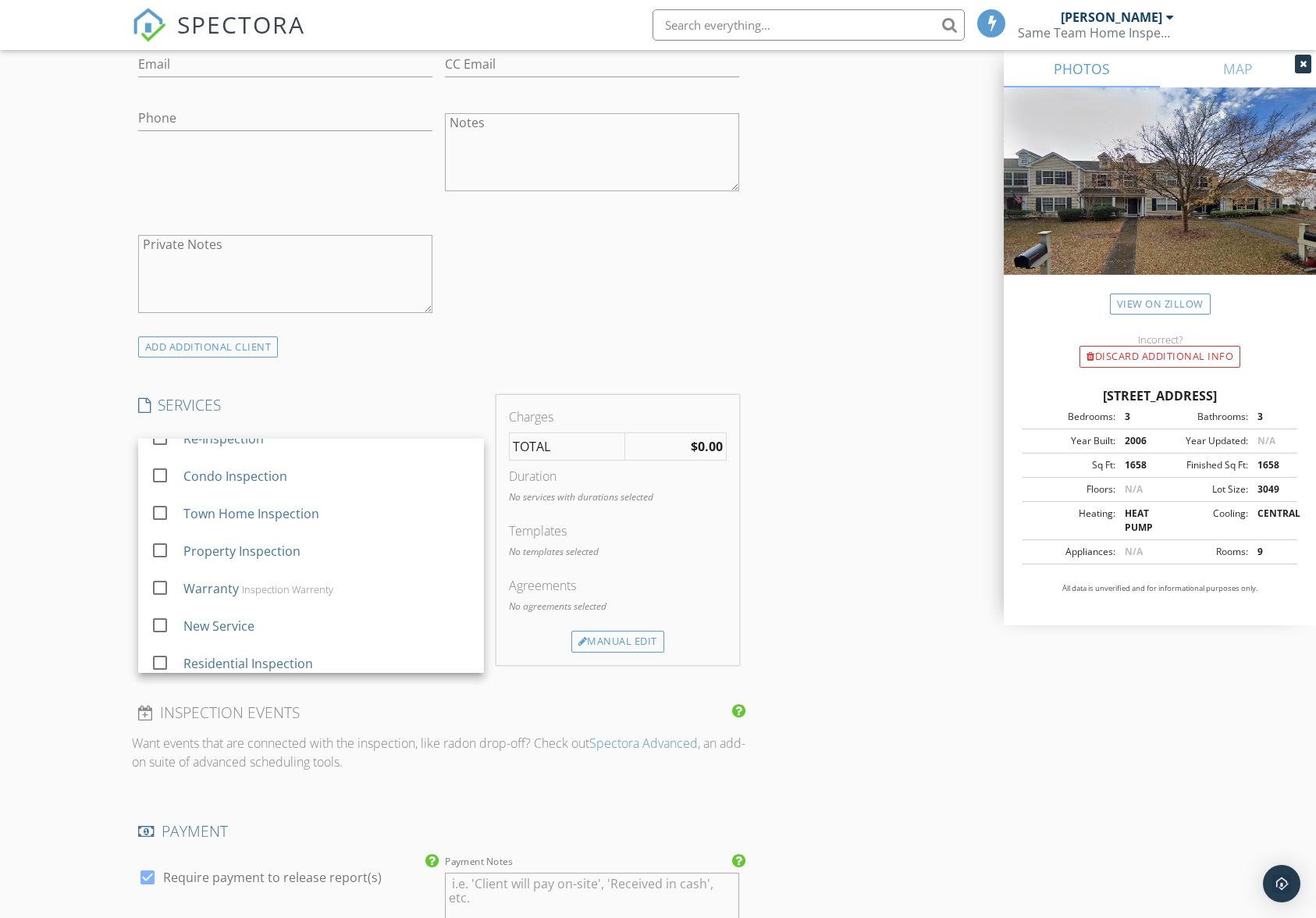
scroll to position [453, 0]
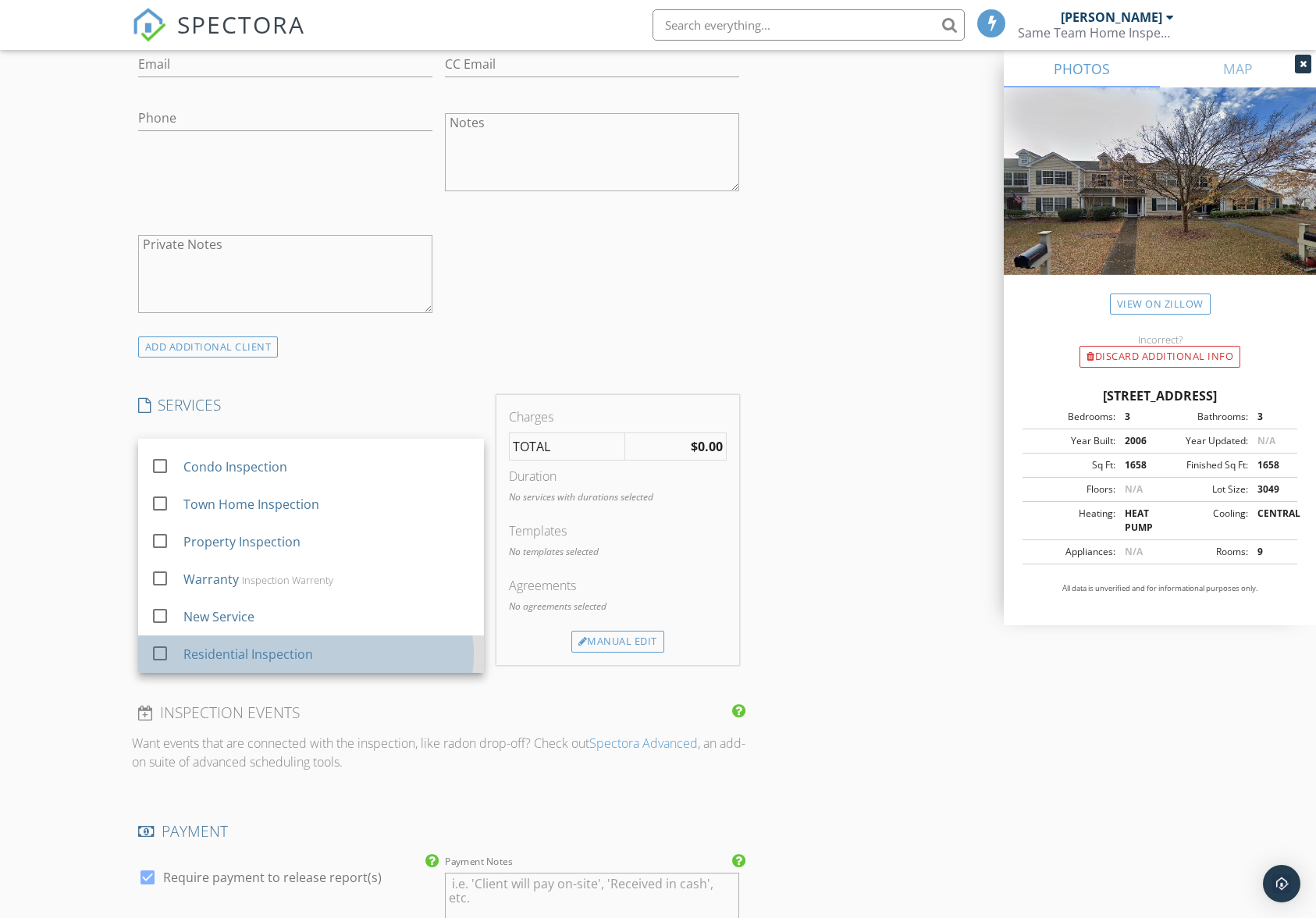
click at [310, 660] on div "Residential Inspection" at bounding box center [328, 654] width 288 height 31
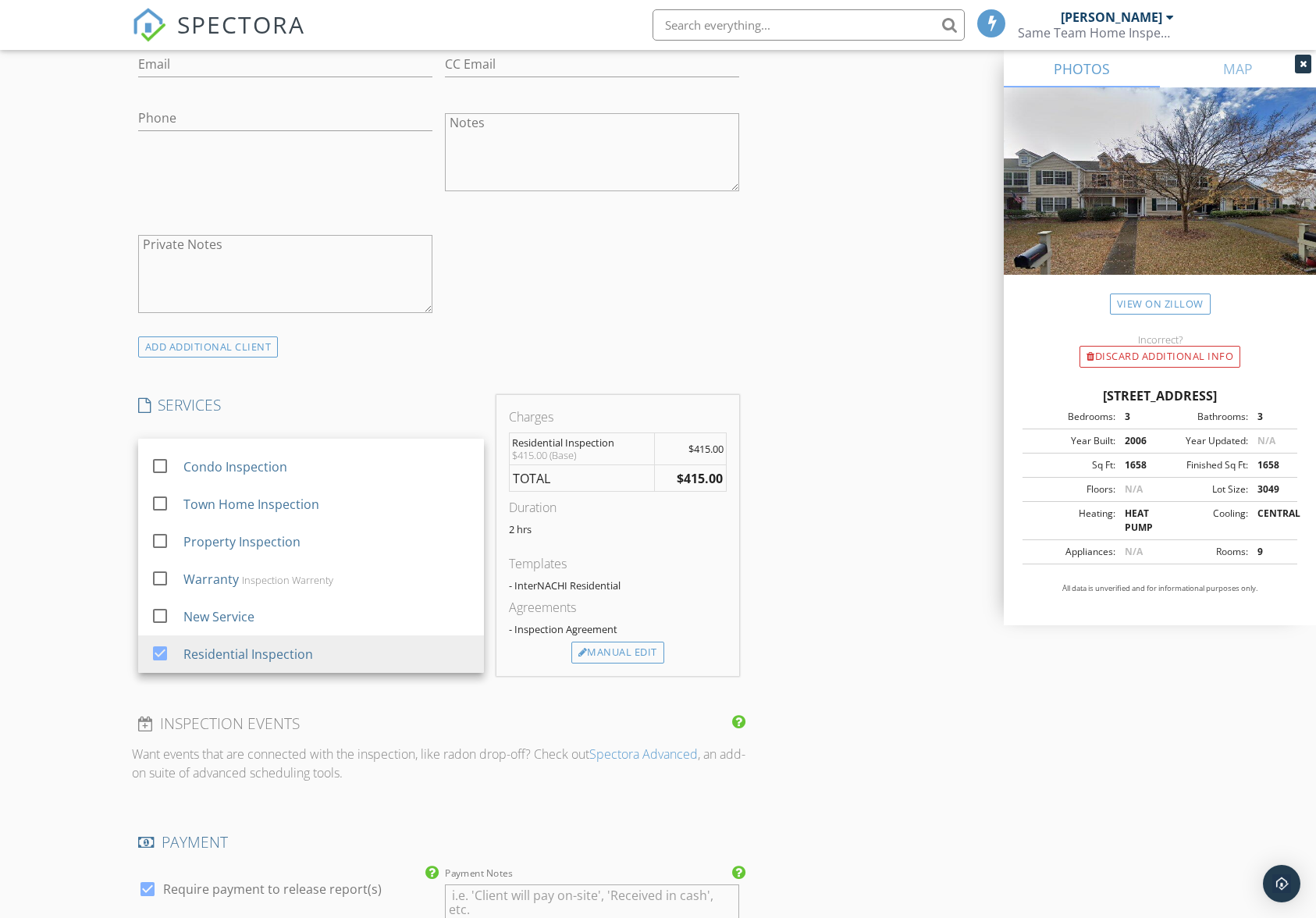
click at [829, 469] on div "INSPECTOR(S) check_box Jamie Meeks PRIMARY Jamie Meeks arrow_drop_down check_bo…" at bounding box center [658, 529] width 1053 height 2571
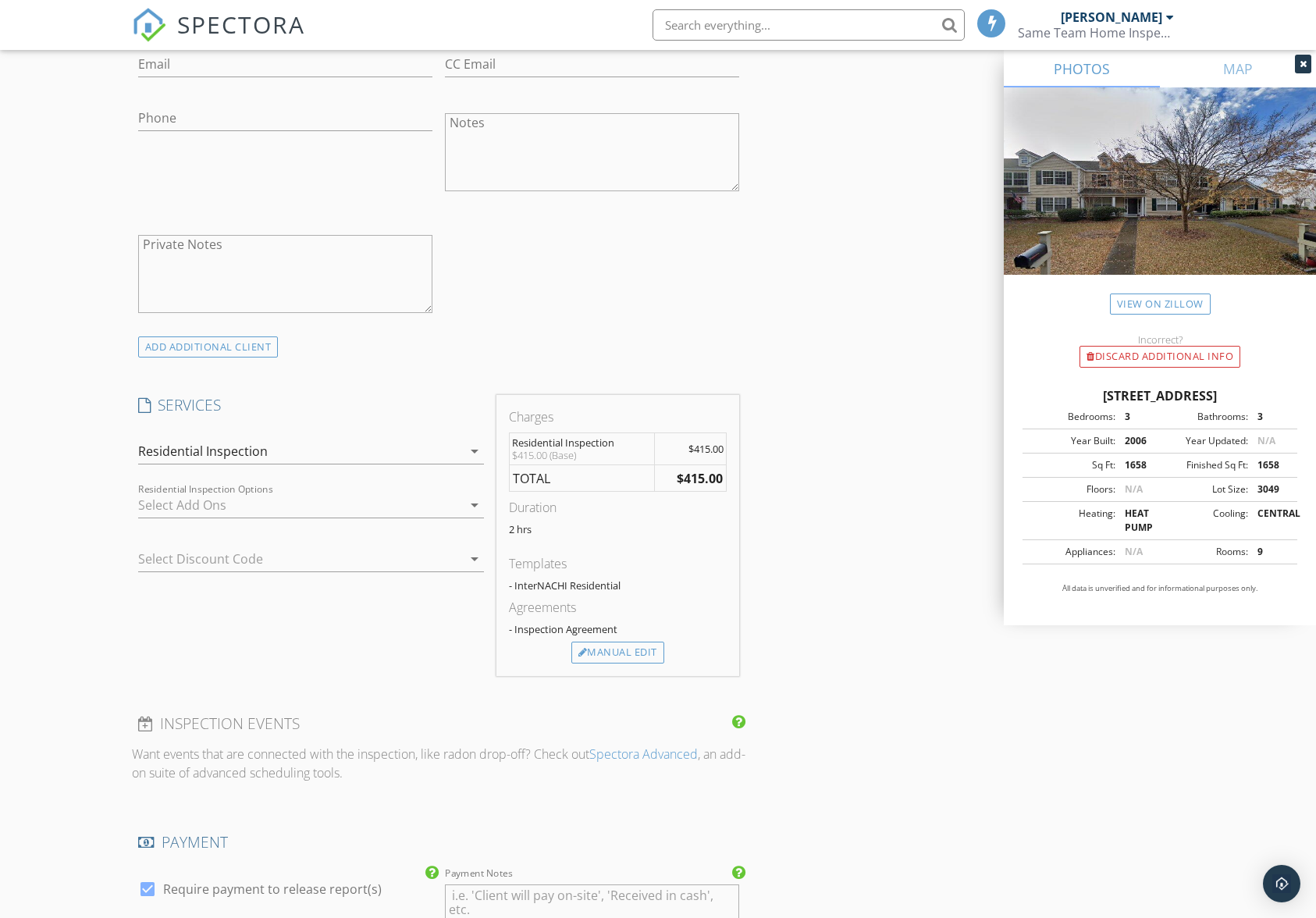
click at [460, 508] on div at bounding box center [300, 505] width 324 height 25
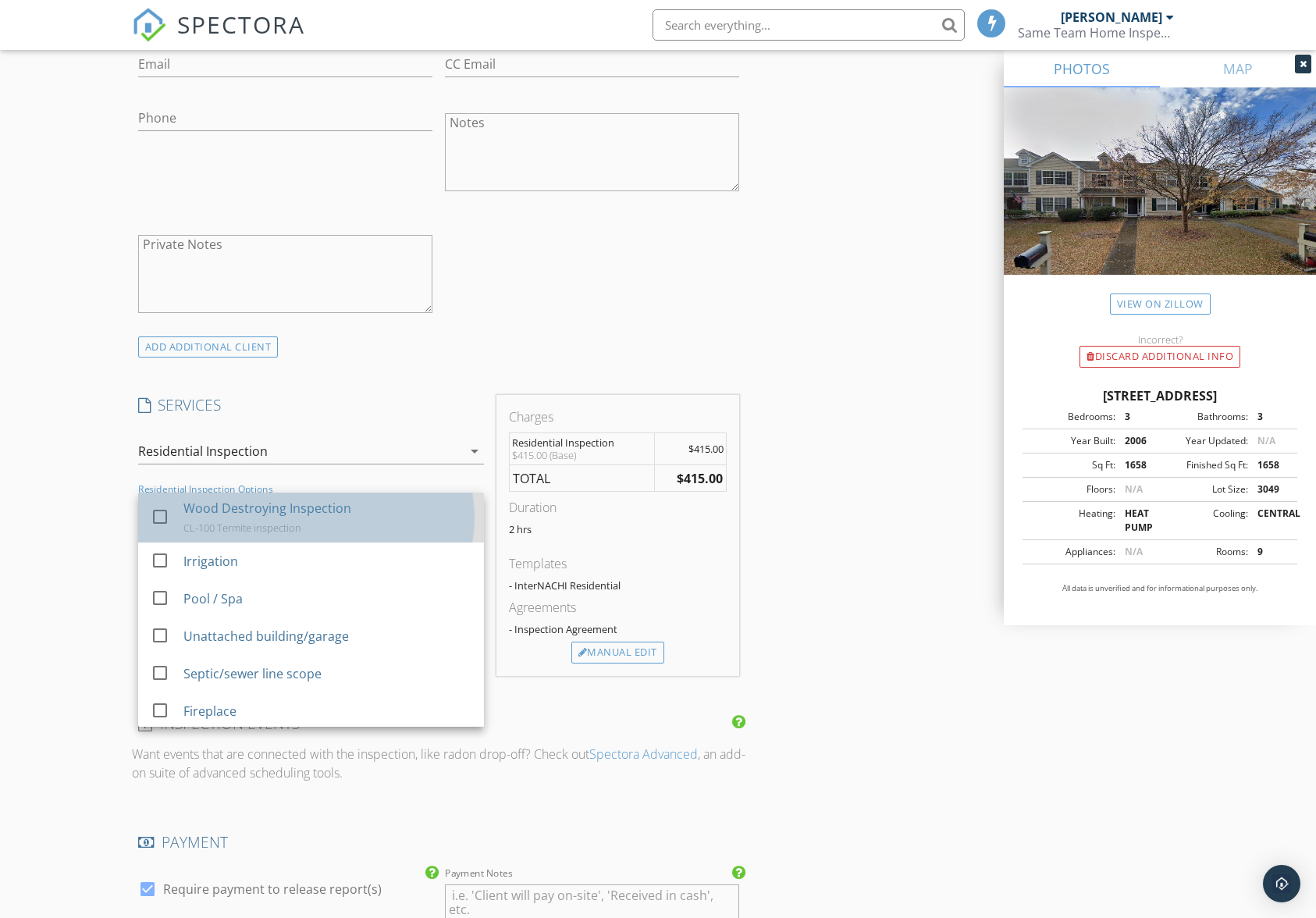
click at [357, 528] on div "Wood Destroying Inspection CL-100 Termite inspection" at bounding box center [328, 517] width 288 height 50
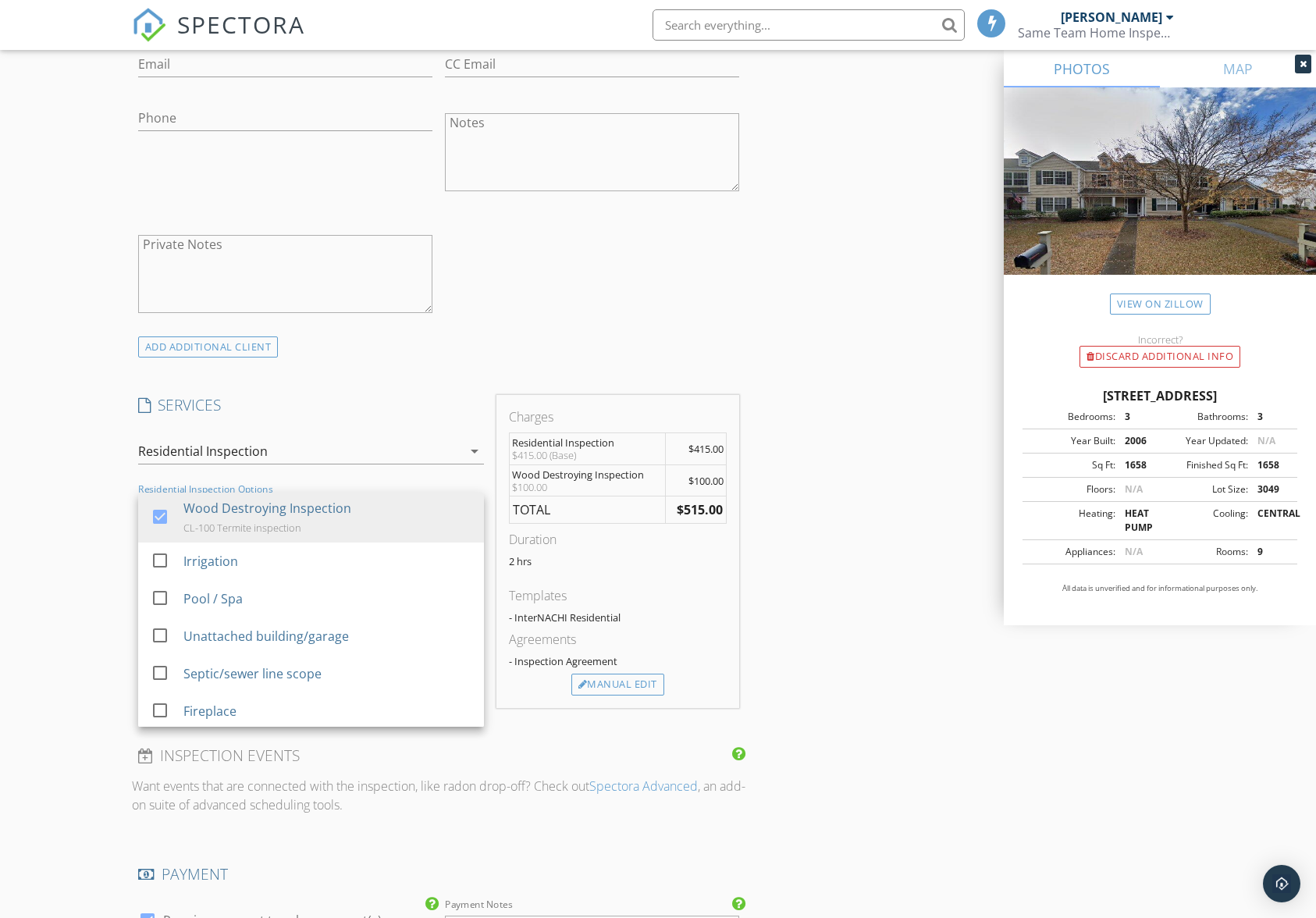
click at [840, 620] on div "INSPECTOR(S) check_box Jamie Meeks PRIMARY Jamie Meeks arrow_drop_down check_bo…" at bounding box center [658, 545] width 1053 height 2603
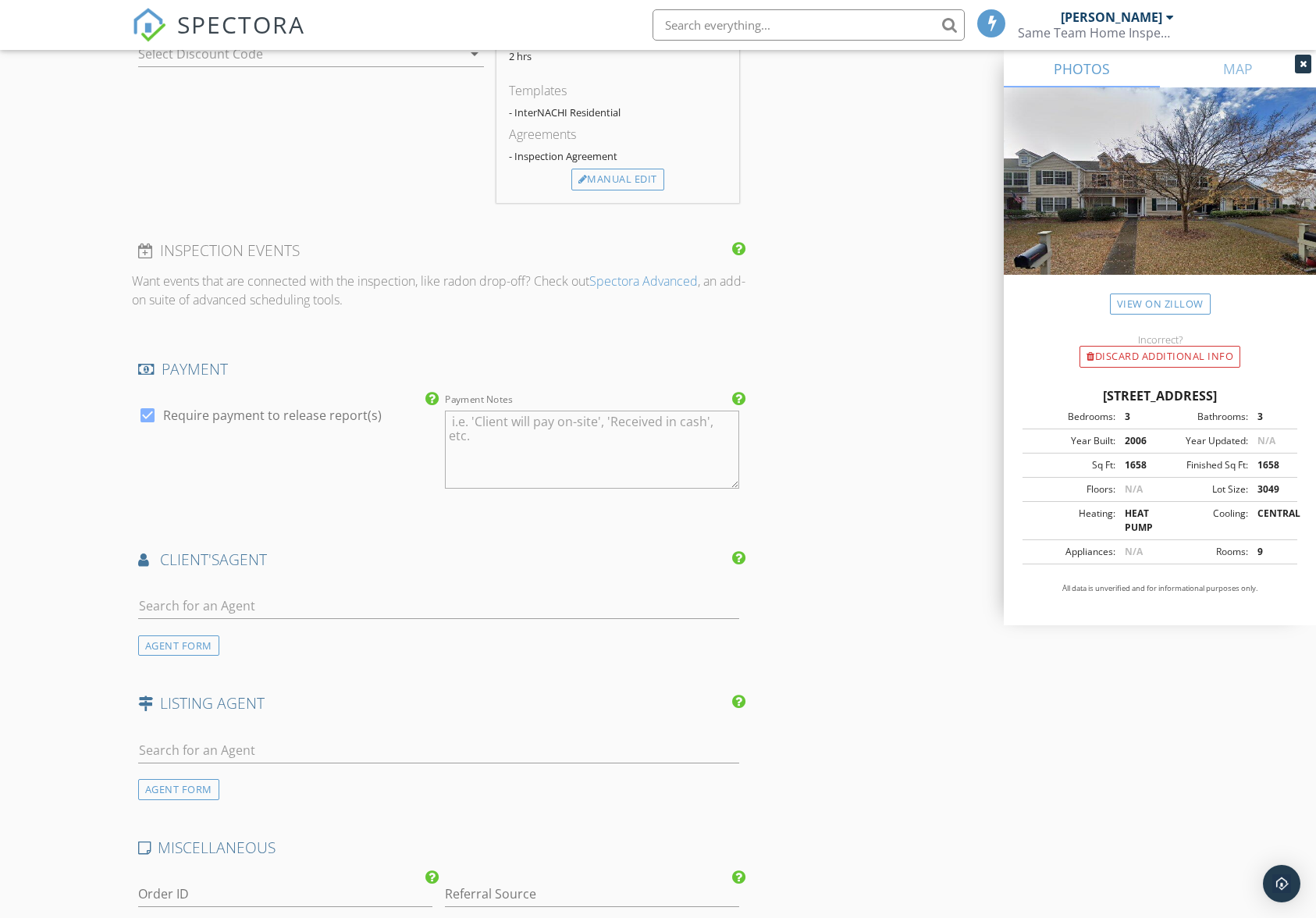
scroll to position [1483, 0]
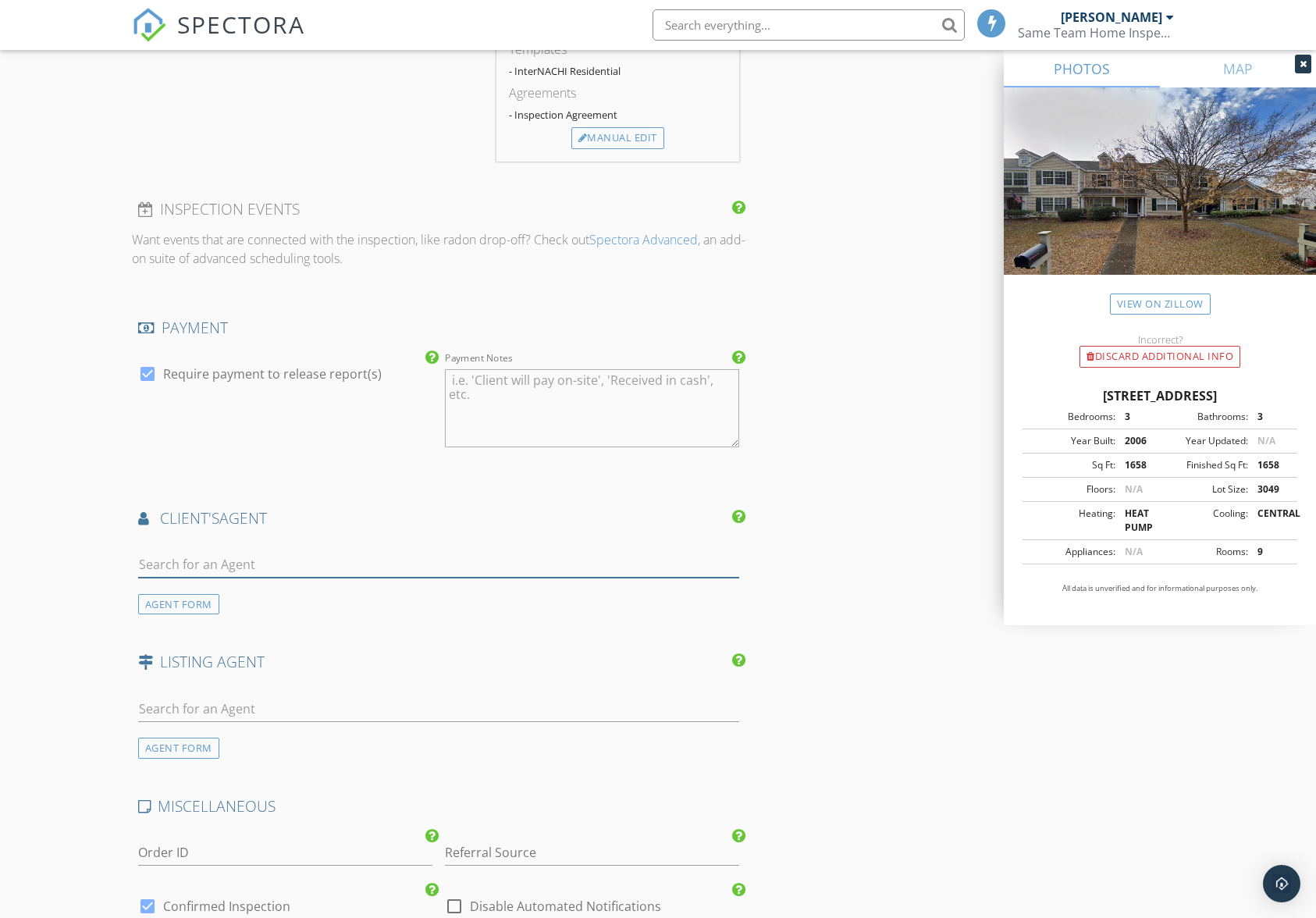
click at [471, 565] on input "text" at bounding box center [439, 565] width 602 height 26
type input "lee"
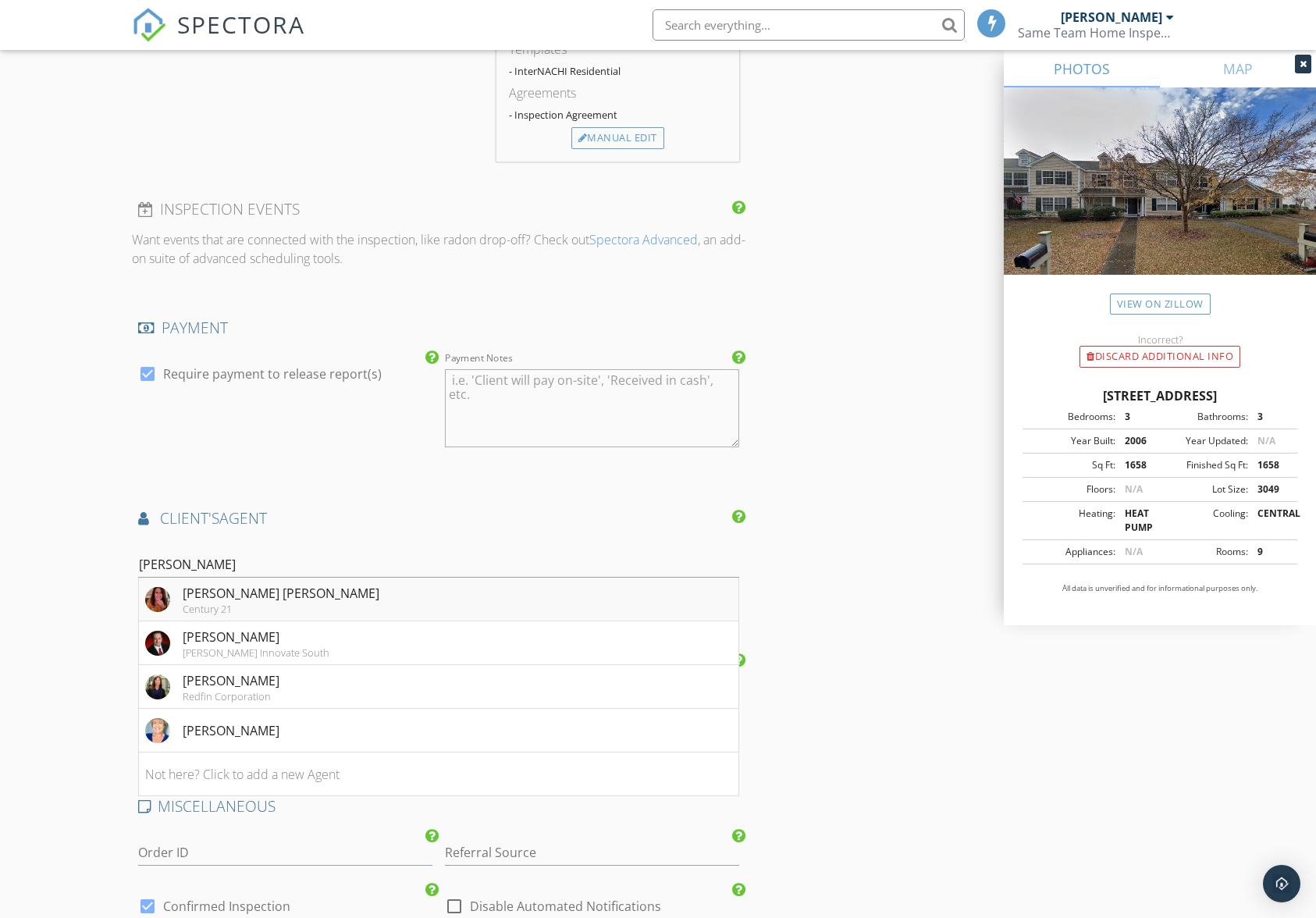
click at [333, 596] on li "Lee Suzanne Lott Century 21" at bounding box center [439, 599] width 600 height 44
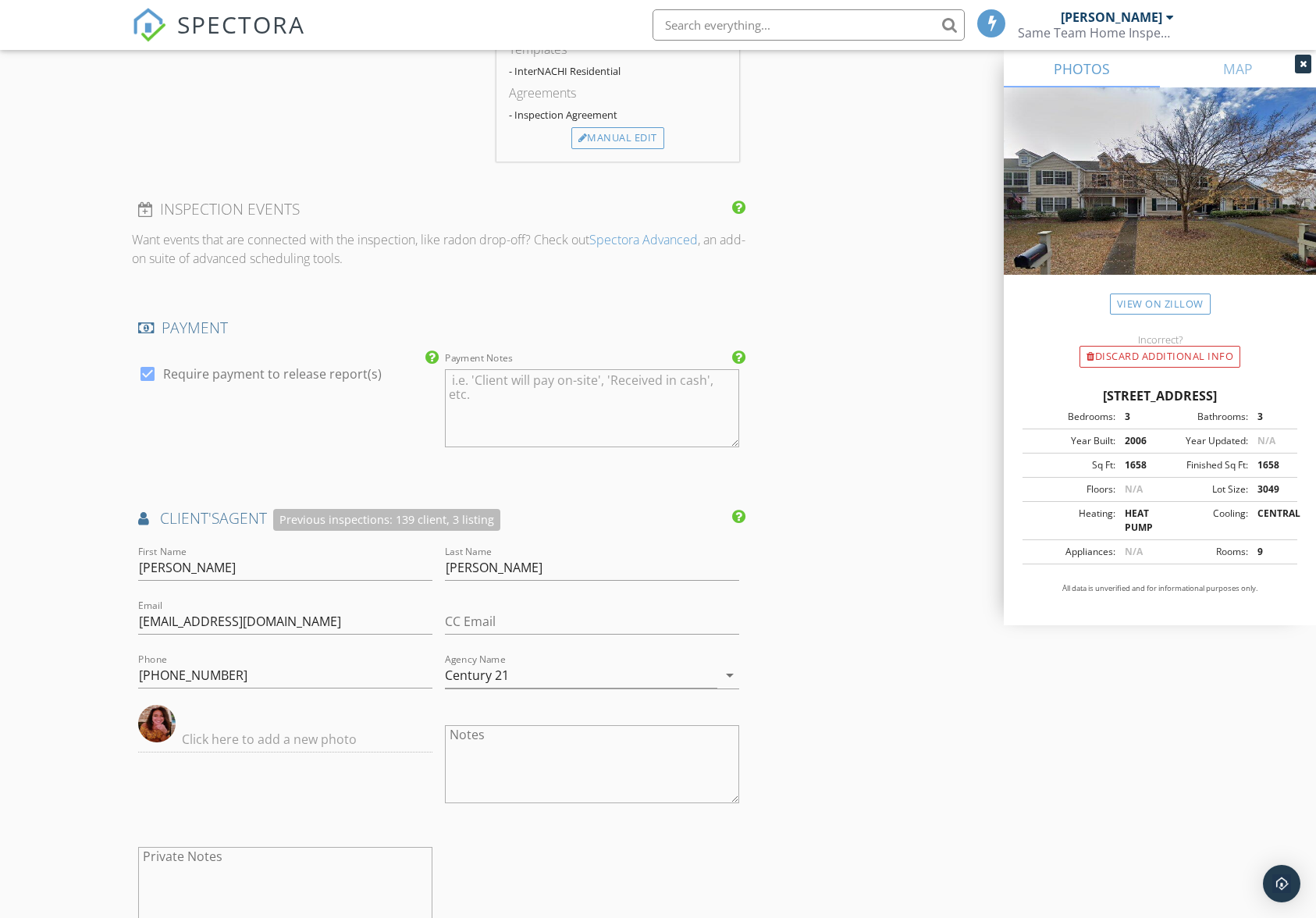
click at [815, 706] on div "INSPECTOR(S) check_box Jamie Meeks PRIMARY Jamie Meeks arrow_drop_down check_bo…" at bounding box center [658, 176] width 1053 height 2958
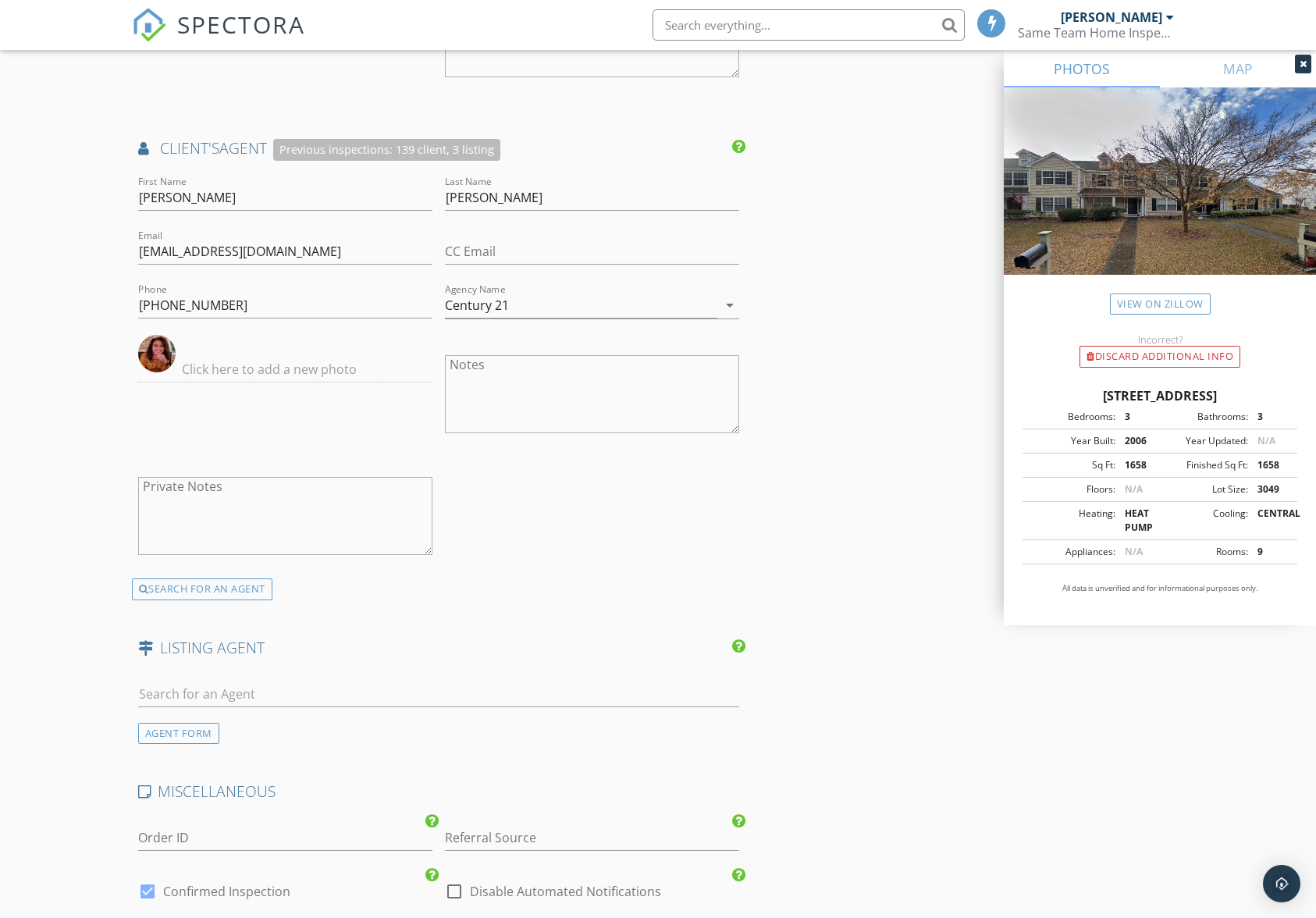
scroll to position [2030, 0]
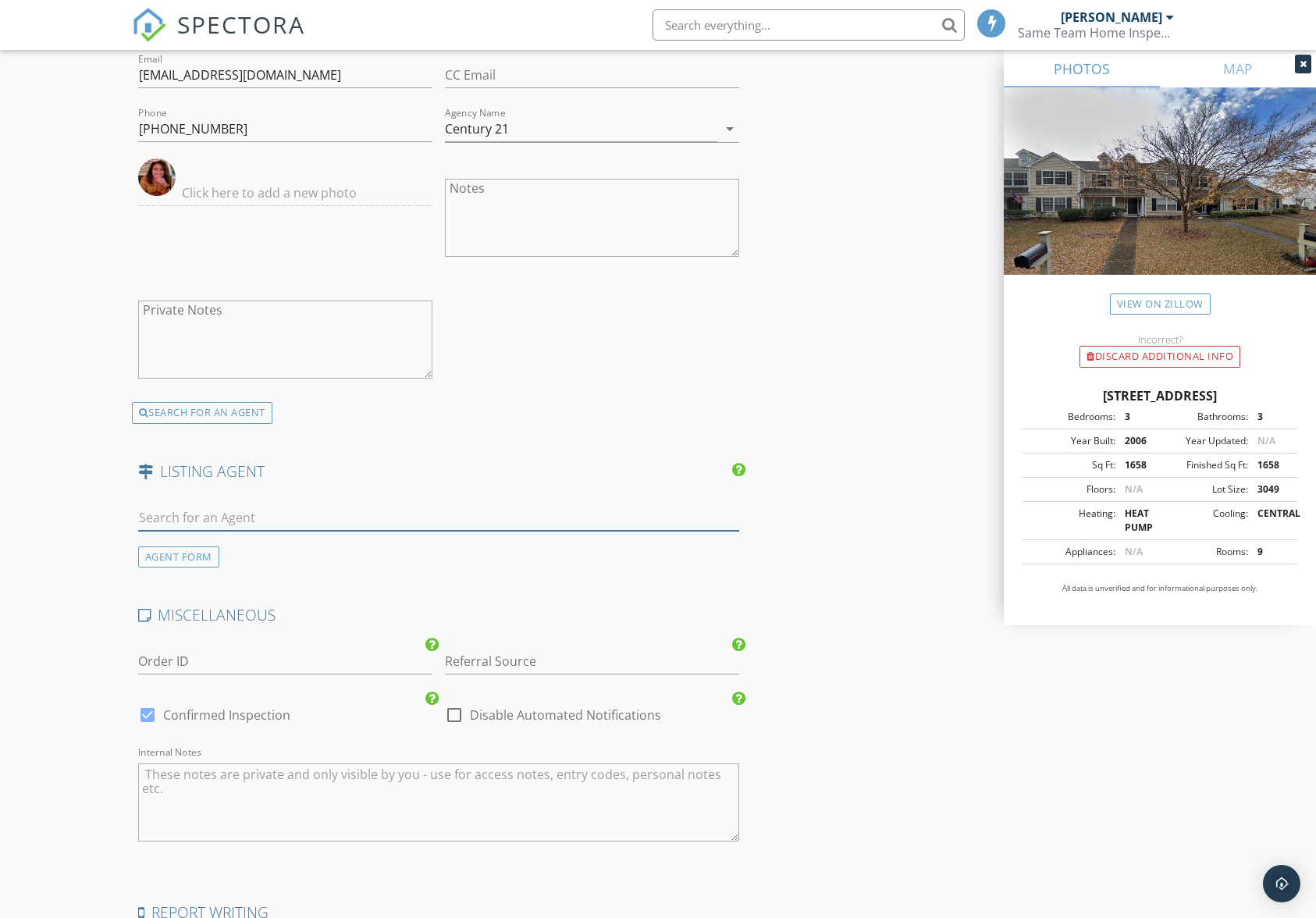
click at [536, 509] on input "text" at bounding box center [439, 517] width 602 height 26
type input "Marihelen"
click at [523, 556] on li "No results found. Click to add a new Agent" at bounding box center [439, 552] width 600 height 44
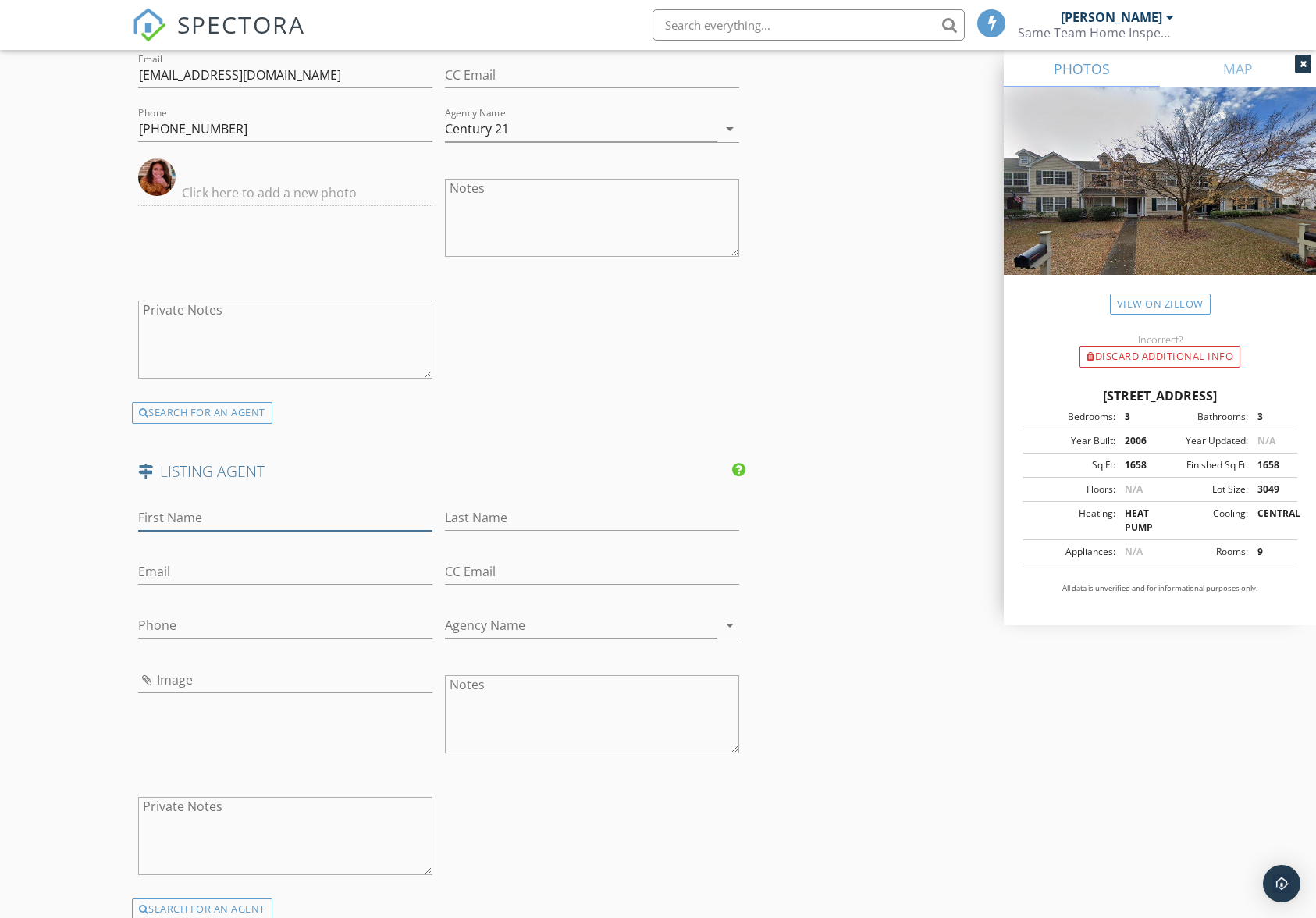
click at [386, 516] on input "First Name" at bounding box center [285, 517] width 295 height 26
type input "Marihelen"
type input "Hower"
click at [252, 630] on input "Phone" at bounding box center [285, 630] width 295 height 26
type input "717-437-0169"
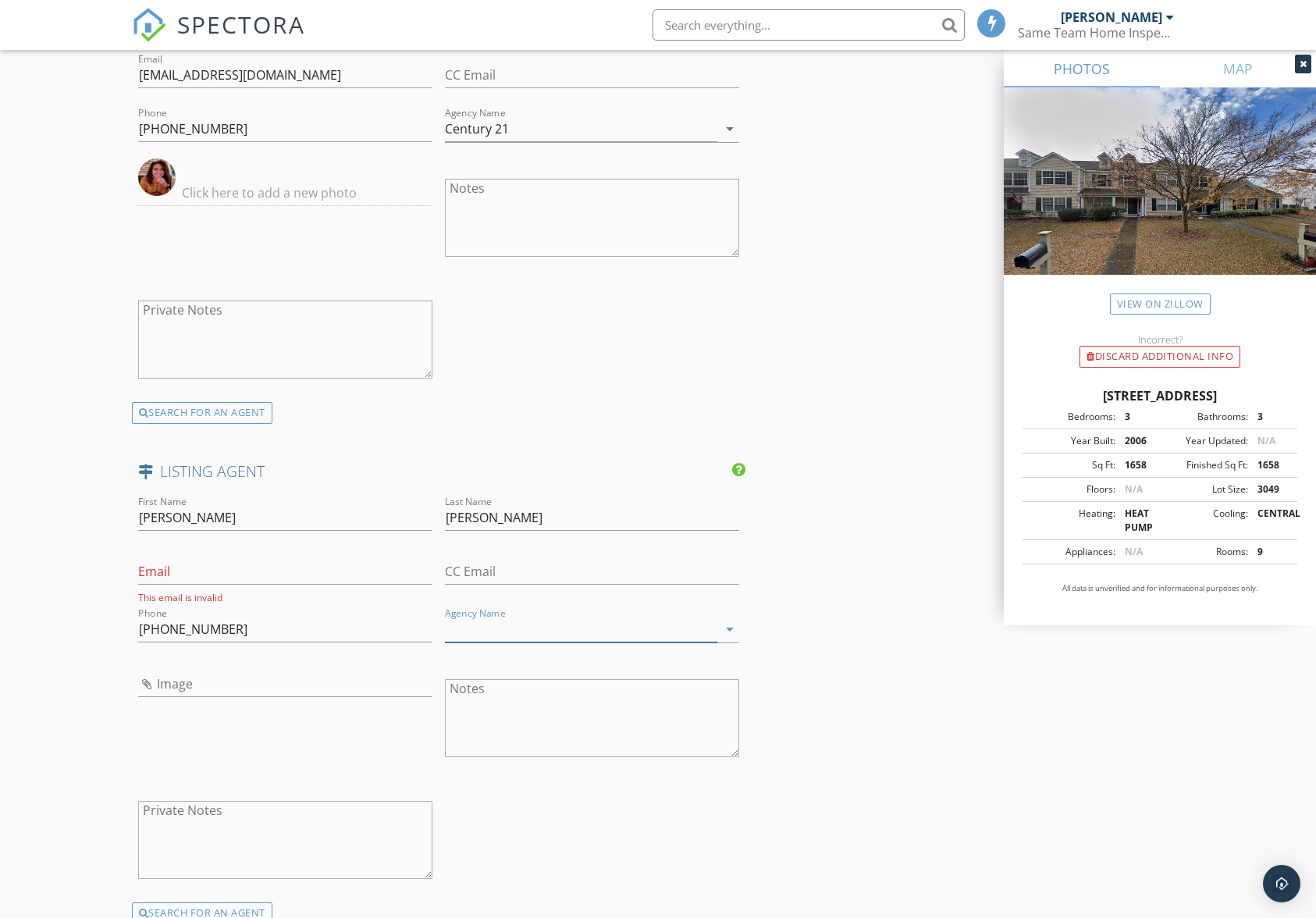
click at [471, 630] on input "Agency Name" at bounding box center [581, 630] width 272 height 26
click at [267, 584] on input "Email" at bounding box center [285, 572] width 295 height 26
type input "ms.marihelen@gmail.com"
click at [523, 637] on input "Agency Name" at bounding box center [581, 625] width 272 height 26
type input "Call It Closed International"
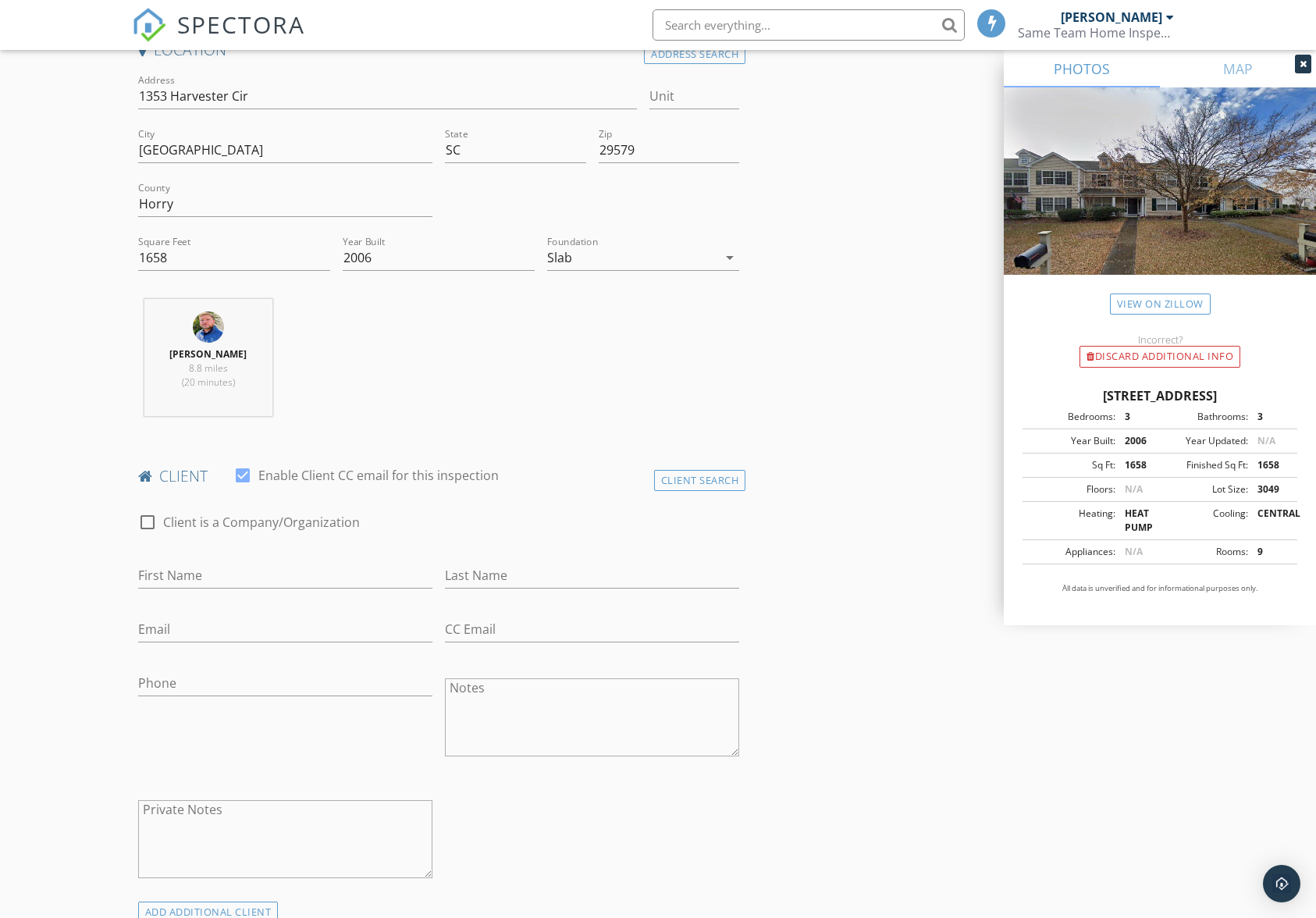
scroll to position [313, 0]
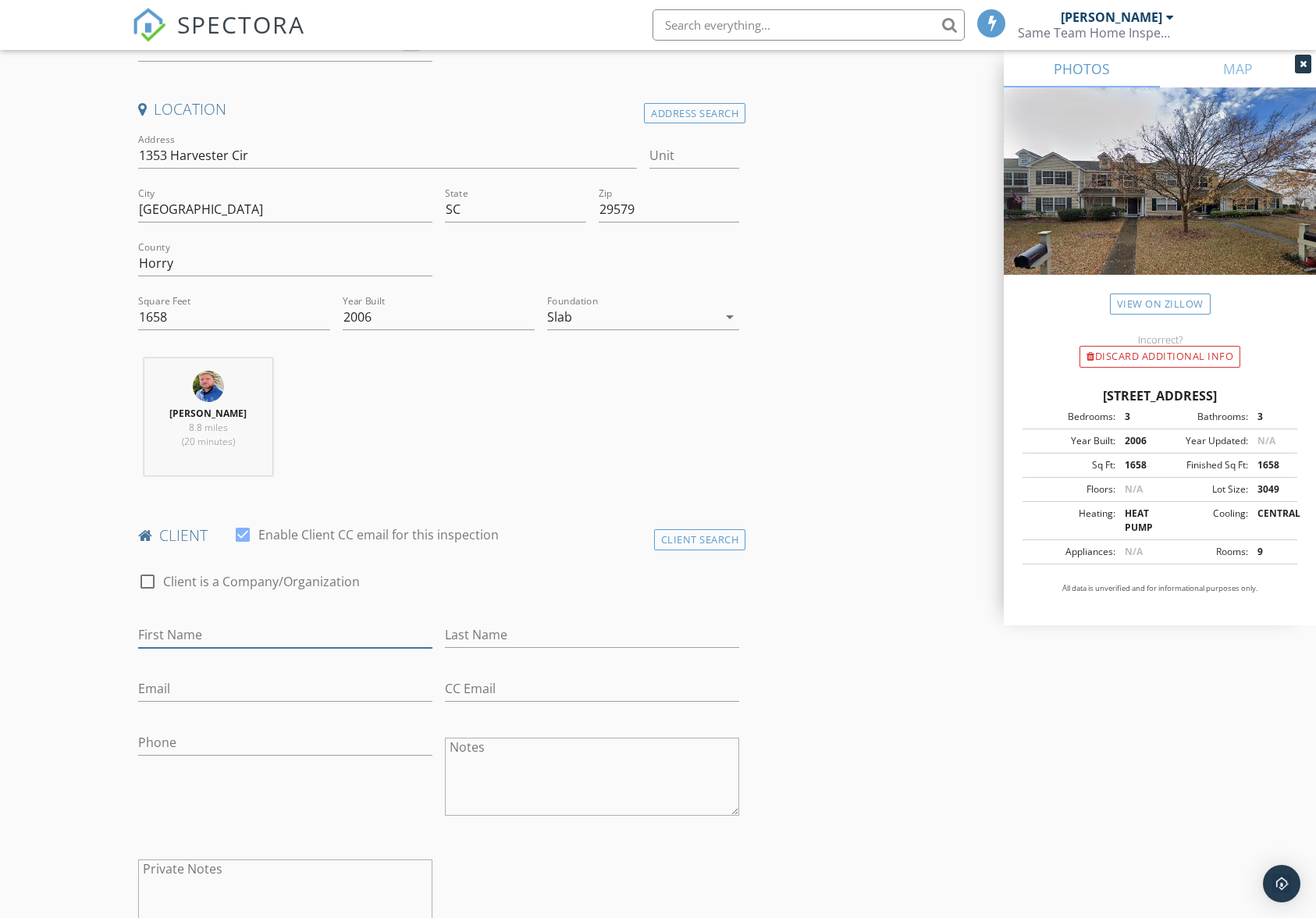
click at [191, 629] on input "First Name" at bounding box center [285, 635] width 295 height 26
paste input "bellabytara@gmail.com"
type input "bellabytara@gmail.com"
click at [267, 630] on input "First Name" at bounding box center [285, 635] width 295 height 26
type input "Tera"
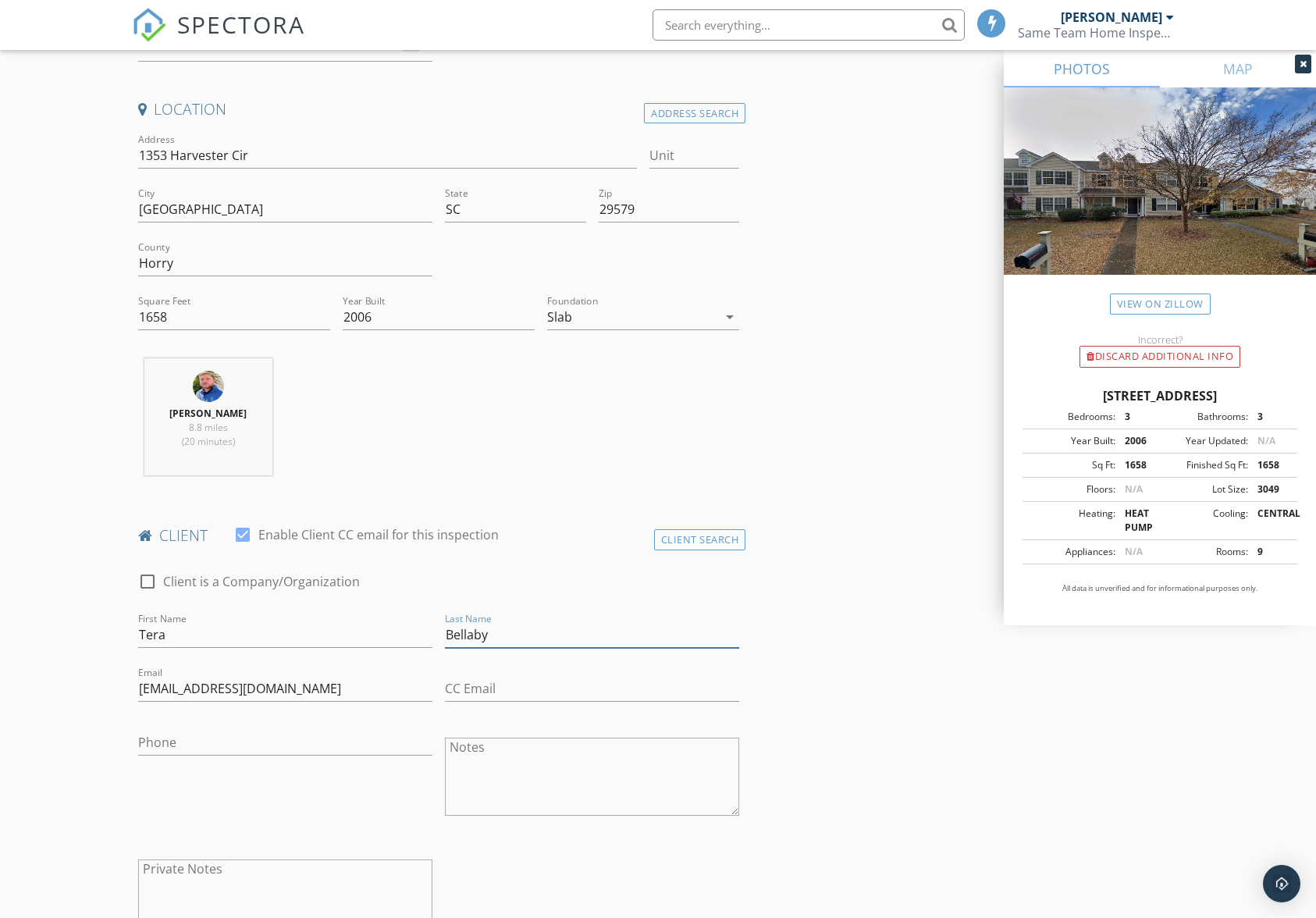
type input "Bellaby"
paste input "914-531-0427"
type input "914-531-0427"
click at [193, 630] on input "Tera" at bounding box center [285, 635] width 295 height 26
type input "Tara"
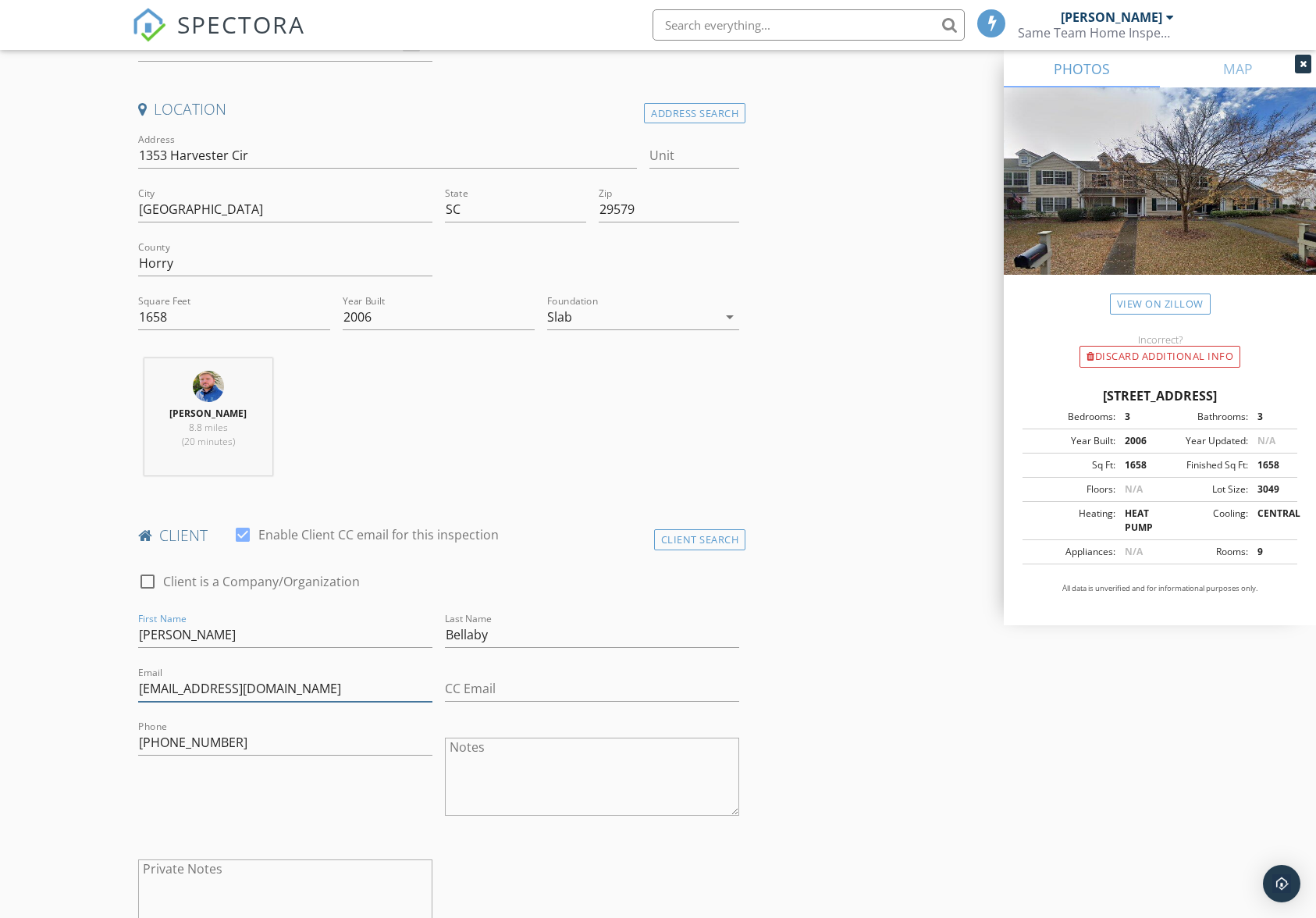
click at [364, 684] on input "bellabytara@gmail.com" at bounding box center [285, 688] width 295 height 26
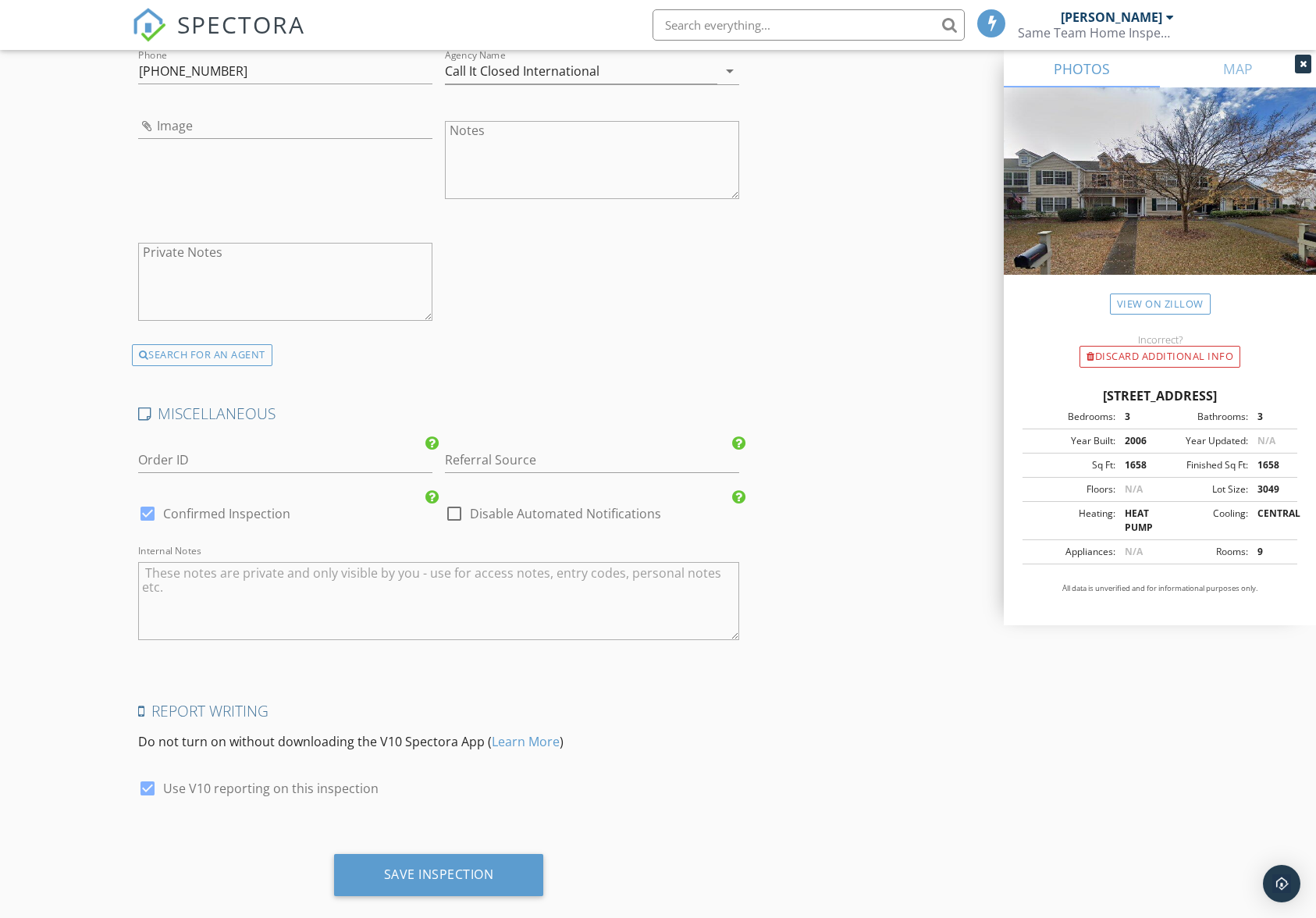
scroll to position [2612, 0]
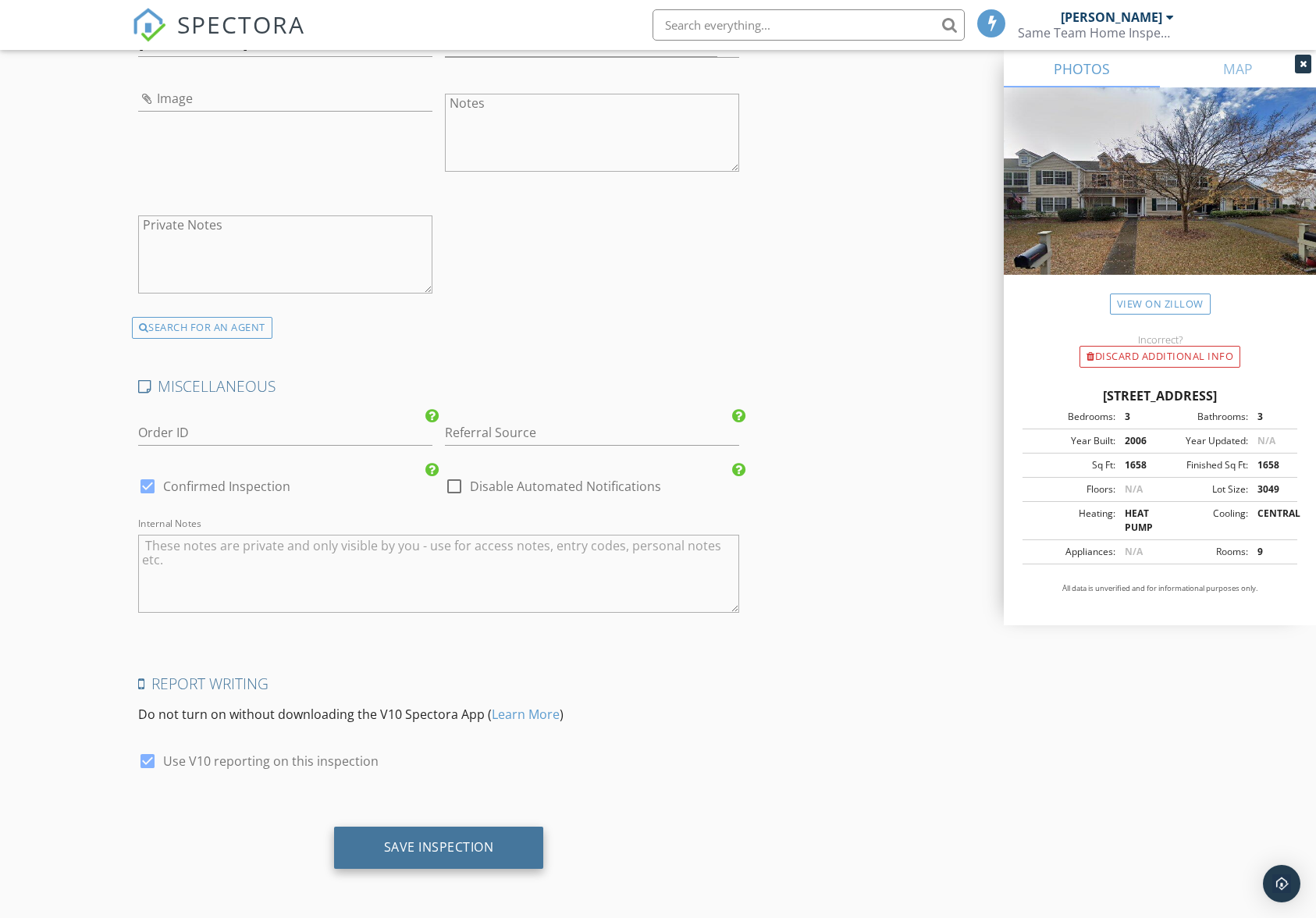
click at [475, 863] on div "Save Inspection" at bounding box center [439, 848] width 210 height 42
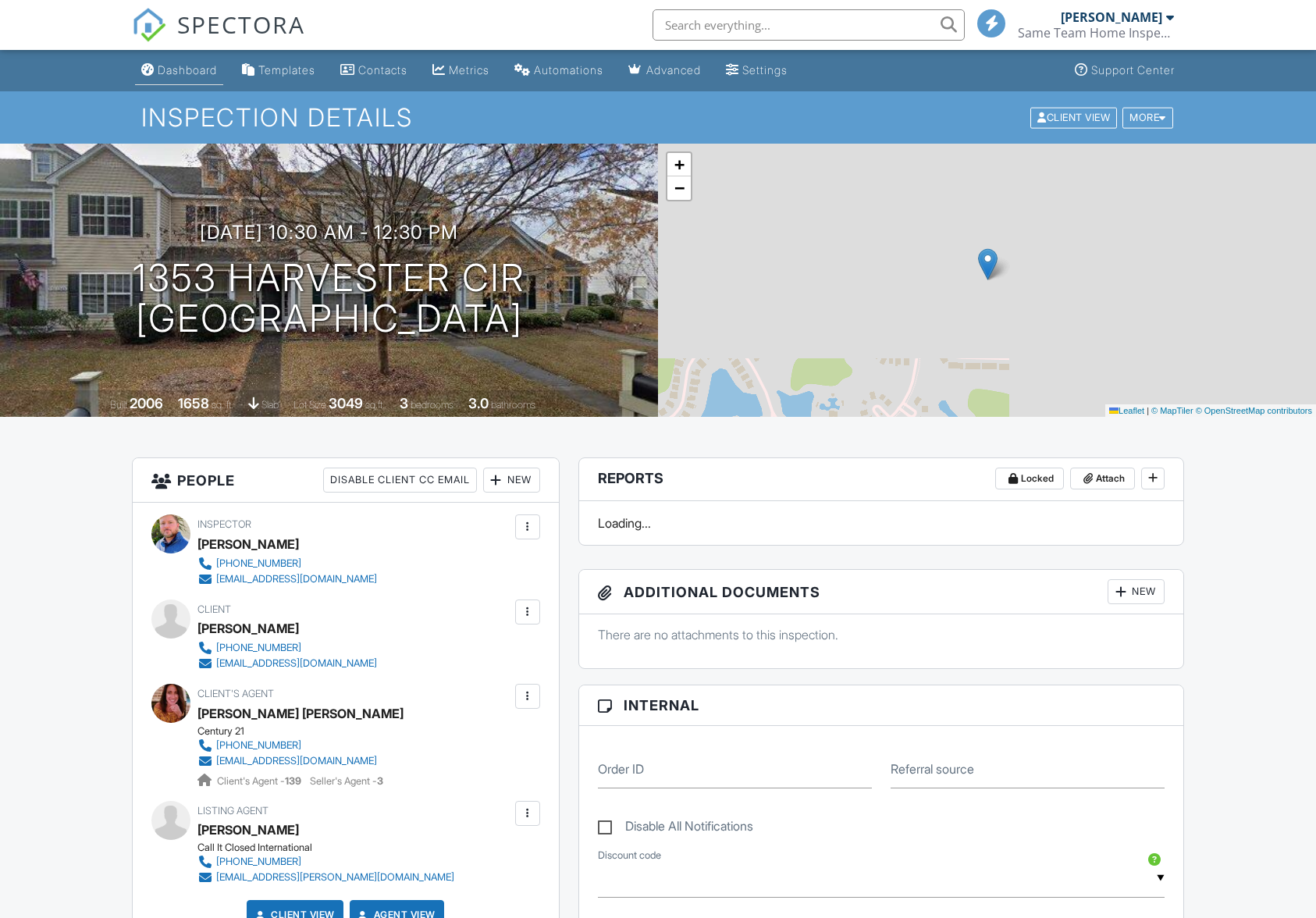
click at [181, 73] on div "Dashboard" at bounding box center [187, 69] width 60 height 13
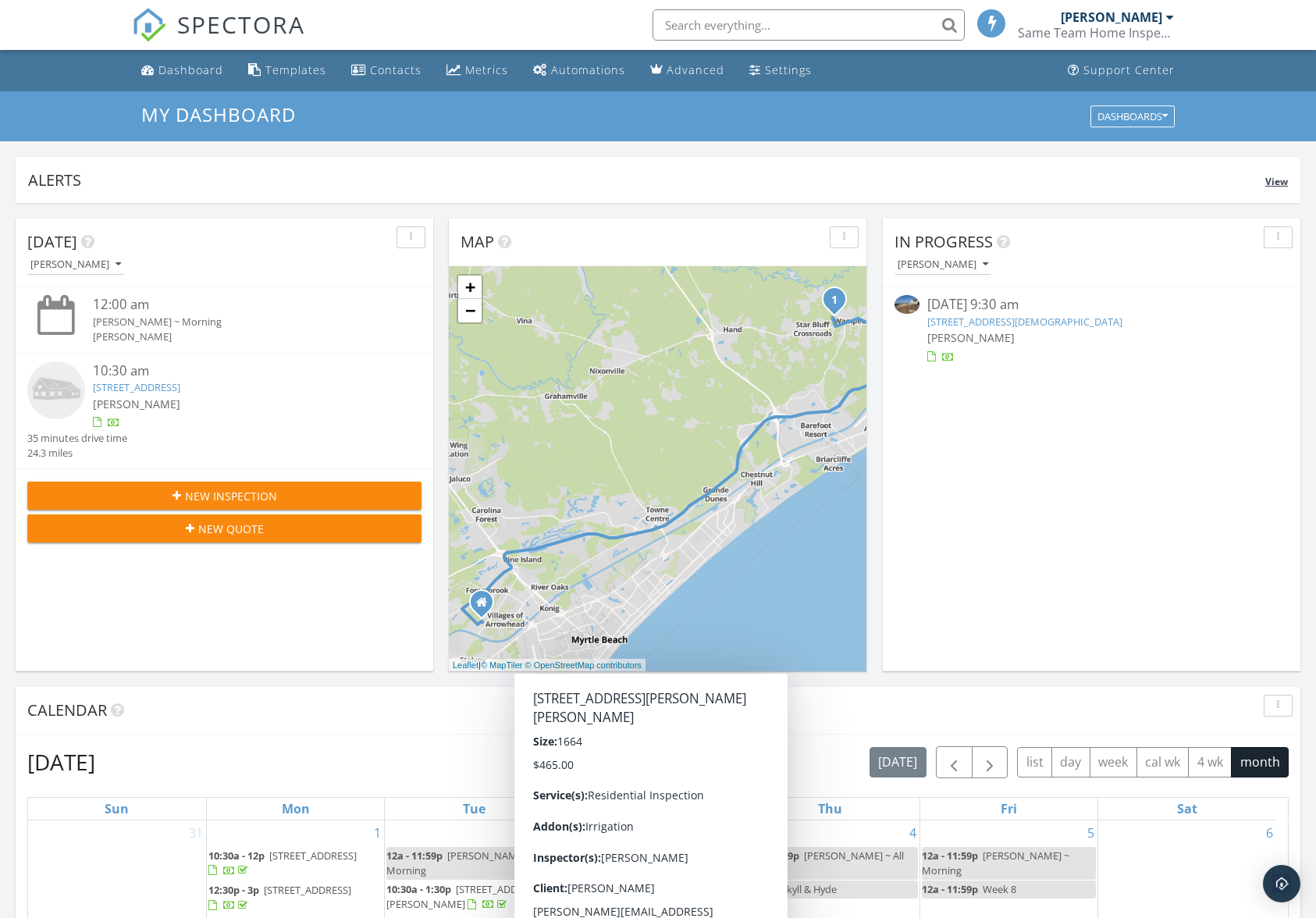
click at [953, 181] on div "Alerts" at bounding box center [647, 180] width 1238 height 21
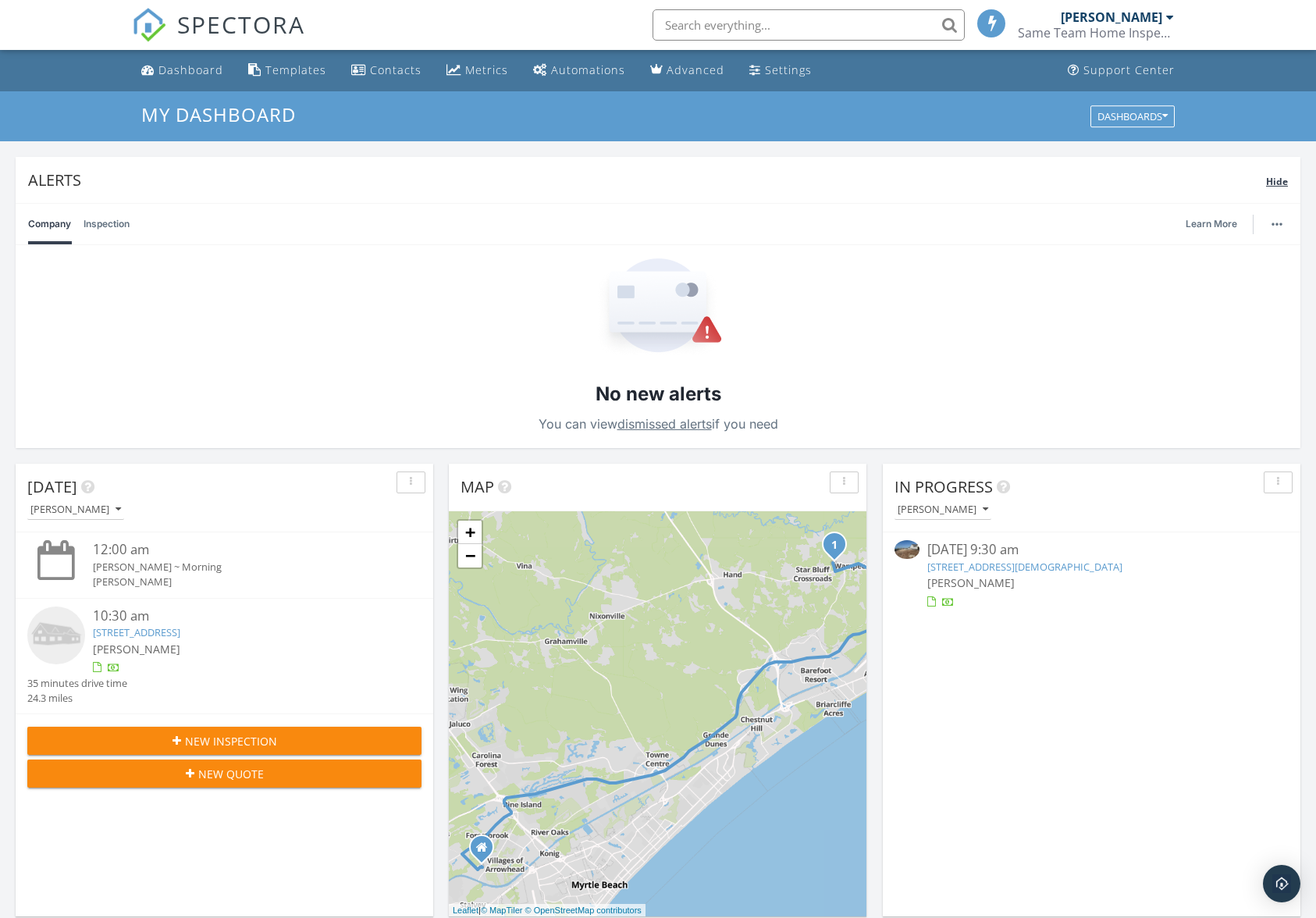
click at [953, 181] on div "Alerts" at bounding box center [647, 180] width 1239 height 21
